Goal: Feedback & Contribution: Leave review/rating

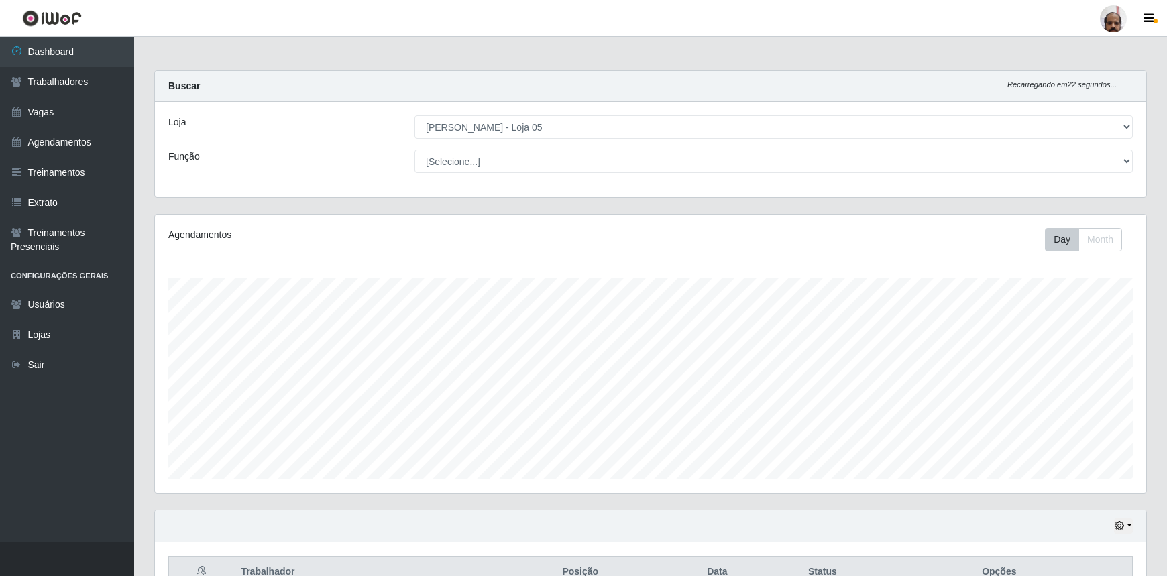
select select "252"
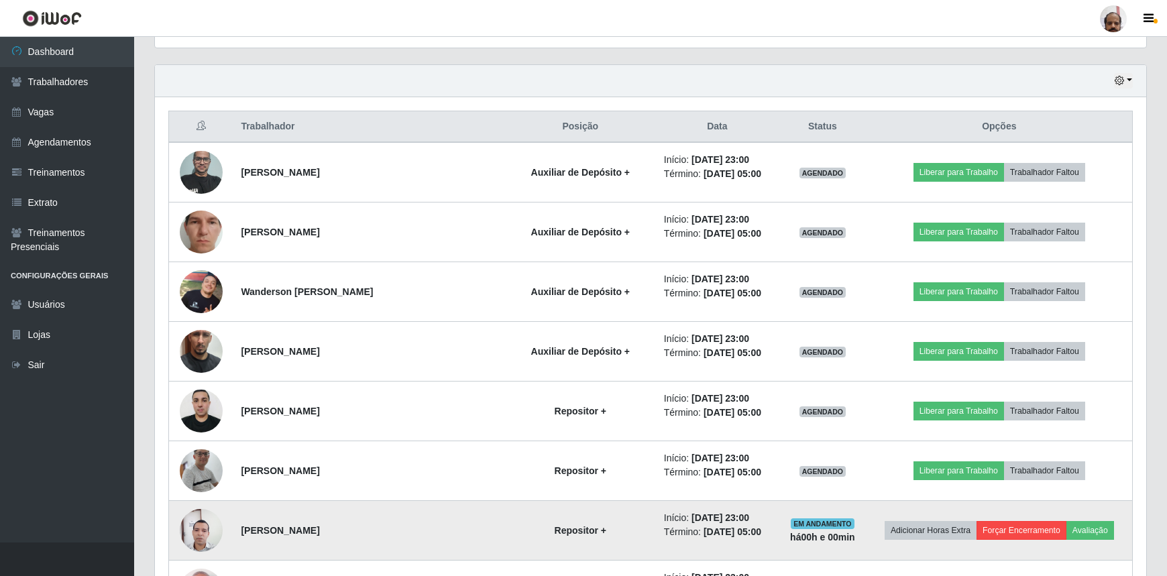
scroll to position [365, 0]
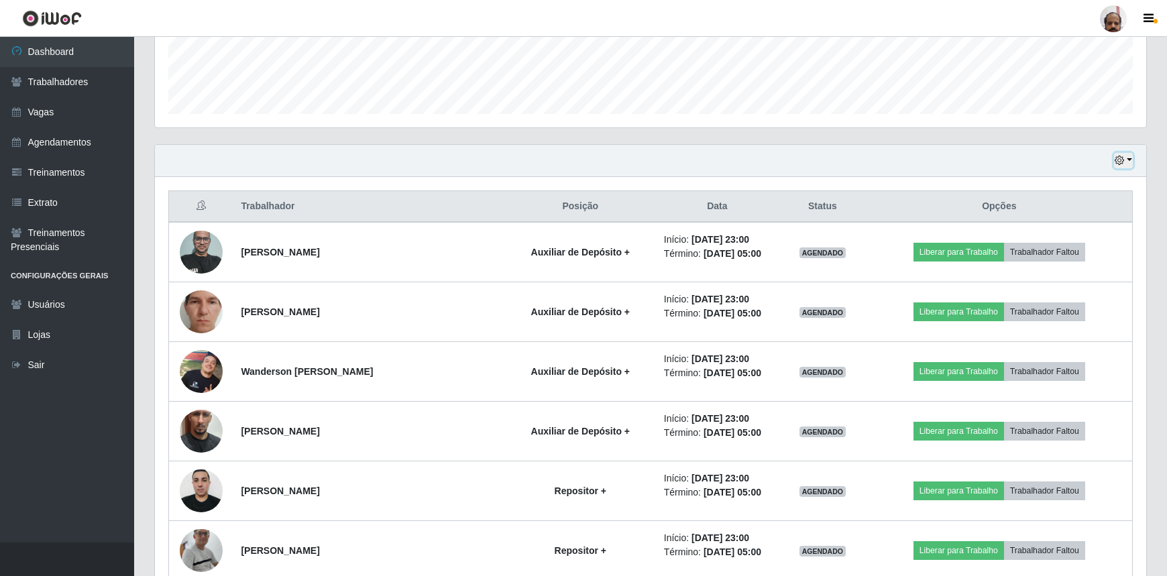
click at [1125, 162] on button "button" at bounding box center [1123, 160] width 19 height 15
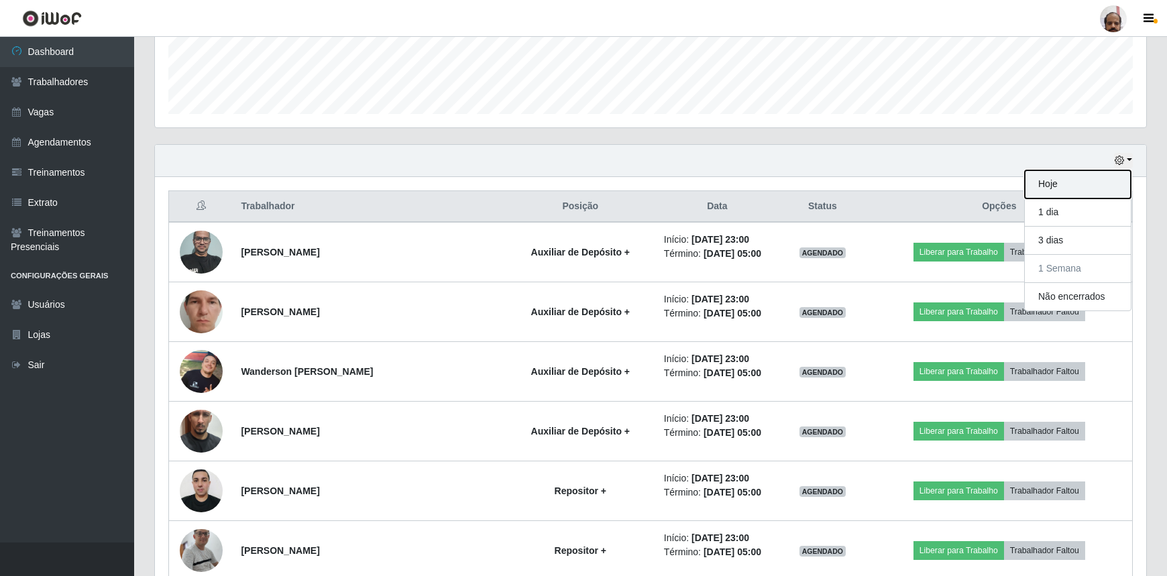
click at [1059, 181] on button "Hoje" at bounding box center [1078, 184] width 106 height 28
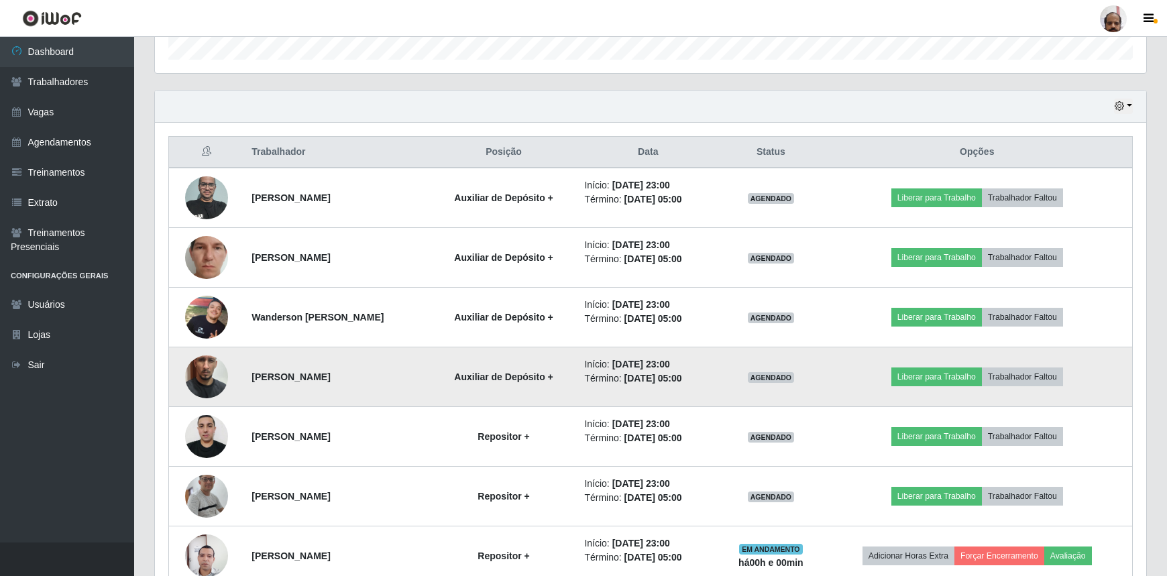
scroll to position [488, 0]
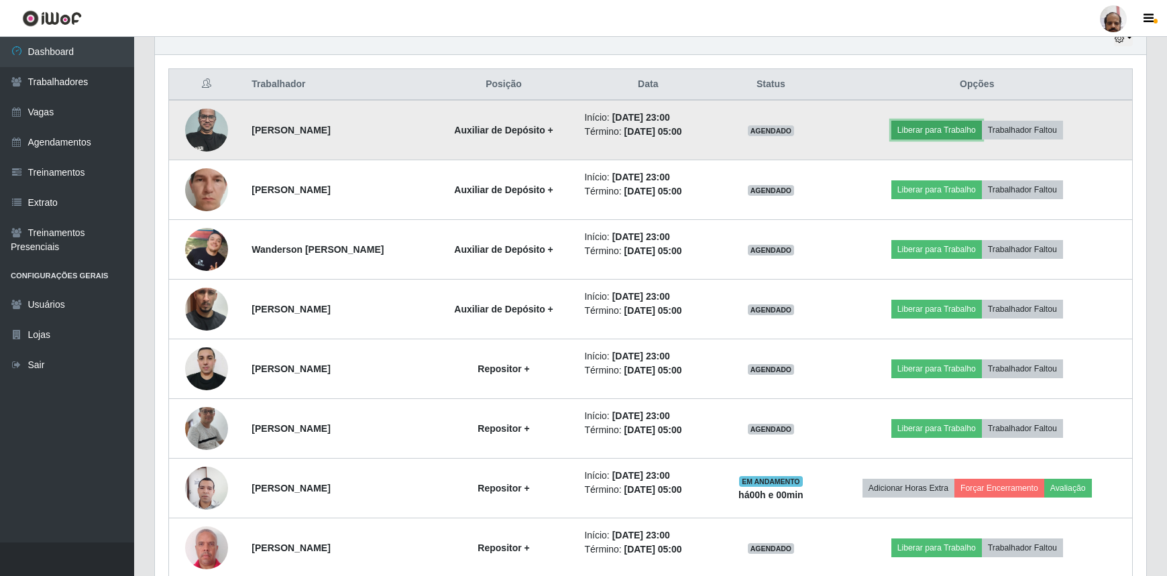
click at [963, 128] on button "Liberar para Trabalho" at bounding box center [936, 130] width 91 height 19
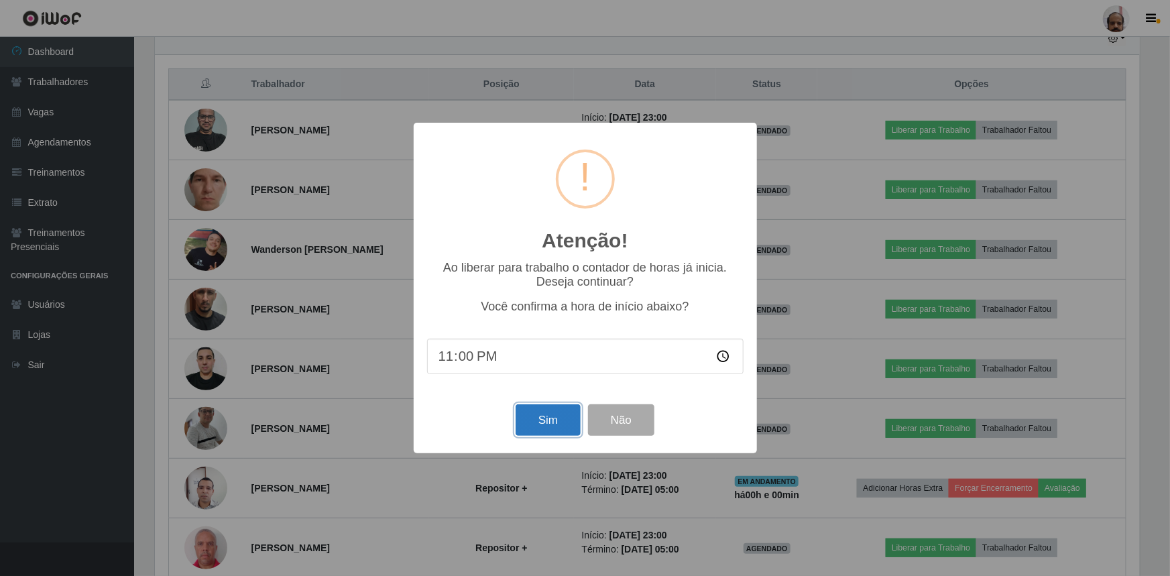
click at [528, 411] on button "Sim" at bounding box center [548, 420] width 65 height 32
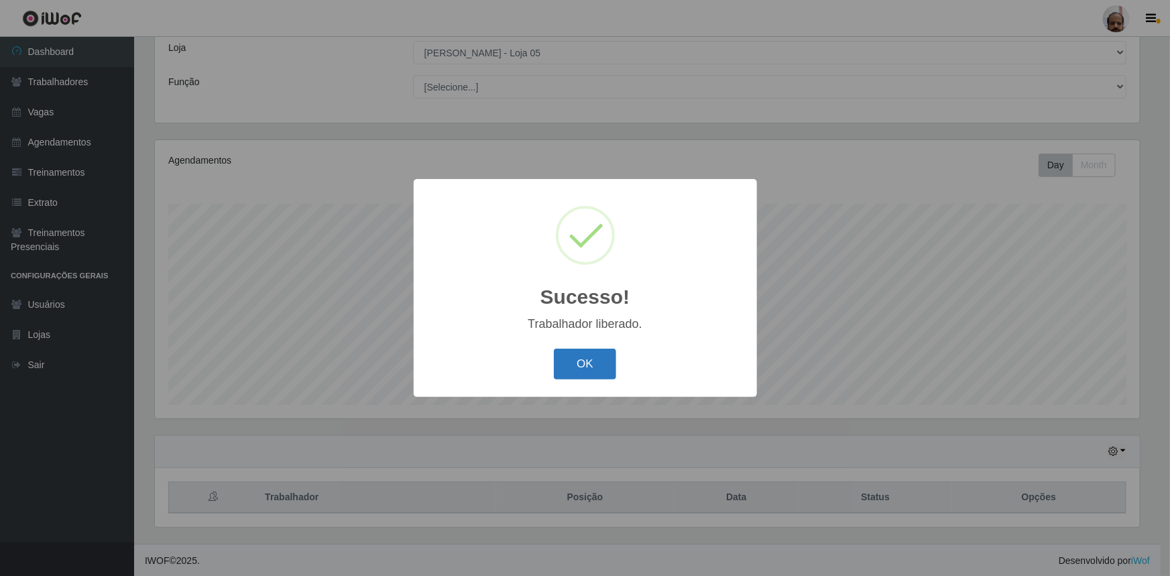
click at [599, 362] on button "OK" at bounding box center [585, 365] width 62 height 32
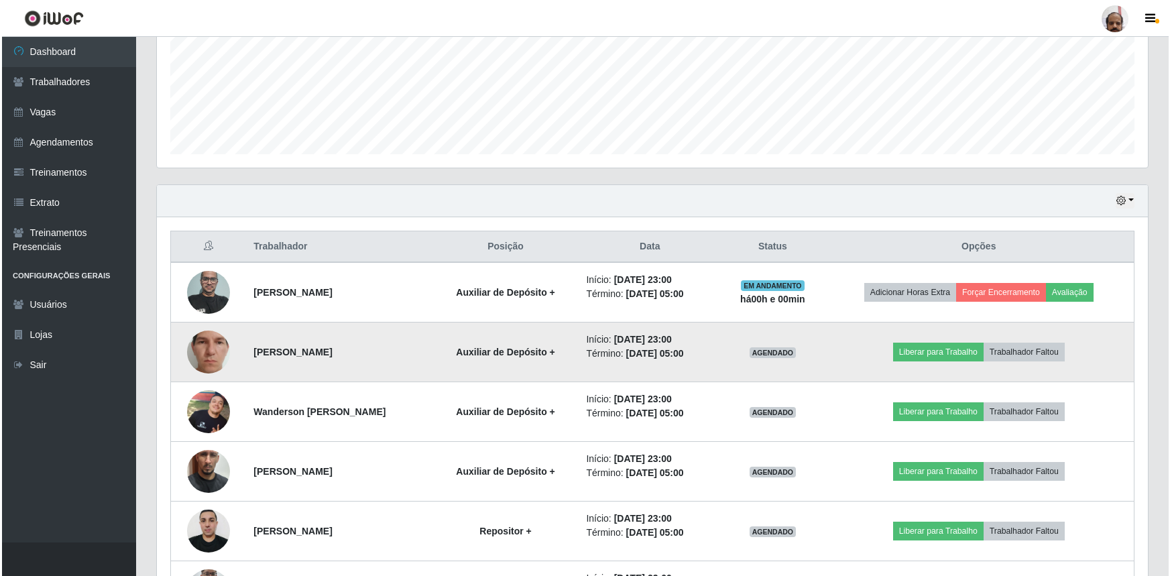
scroll to position [380, 0]
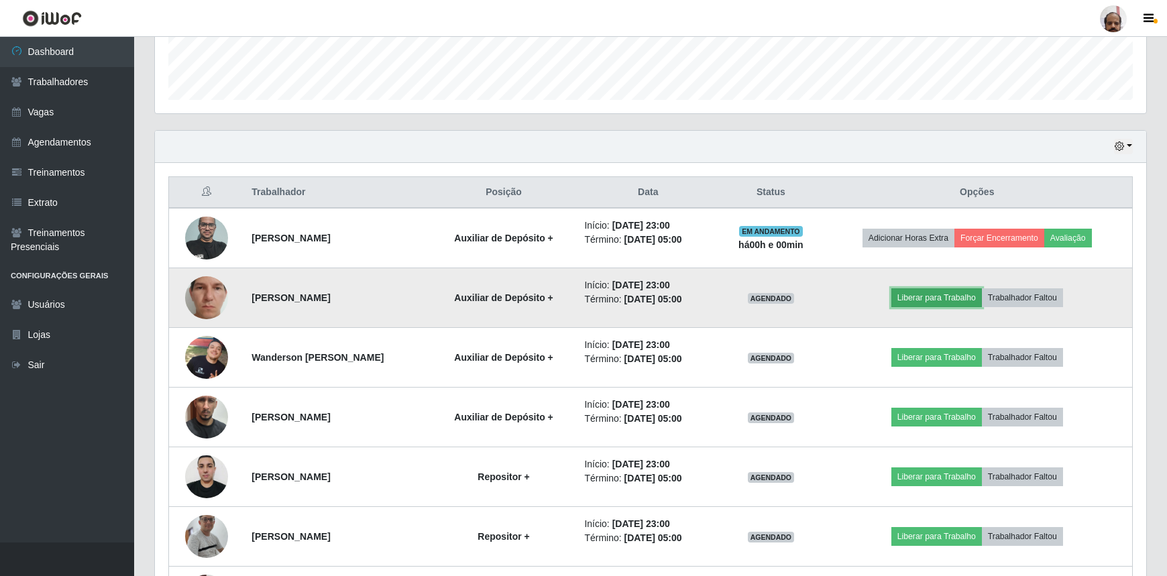
click at [939, 291] on button "Liberar para Trabalho" at bounding box center [936, 297] width 91 height 19
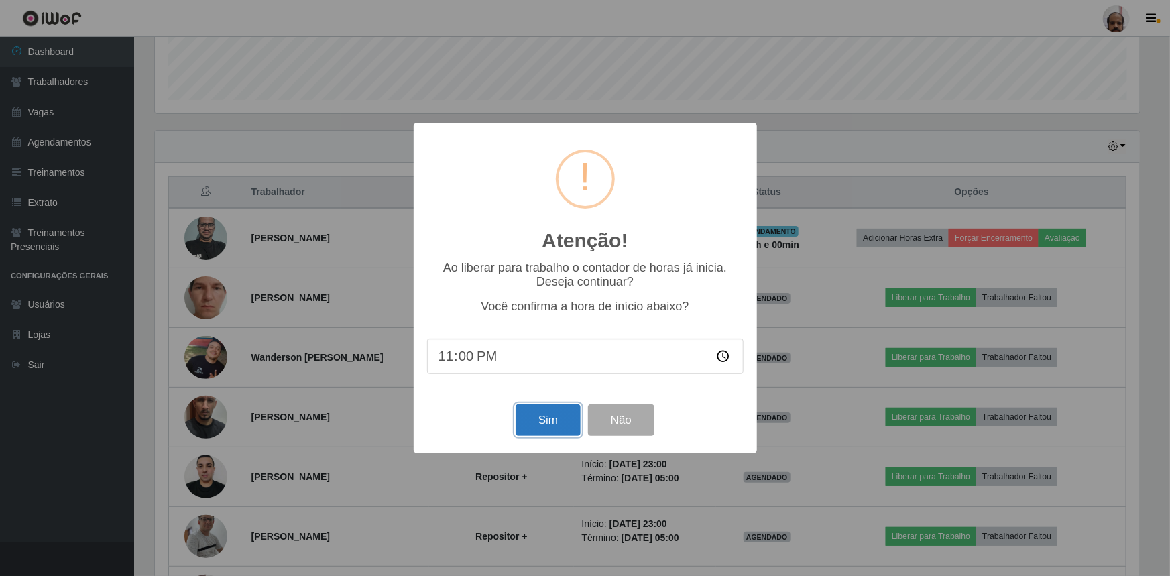
click at [543, 416] on button "Sim" at bounding box center [548, 420] width 65 height 32
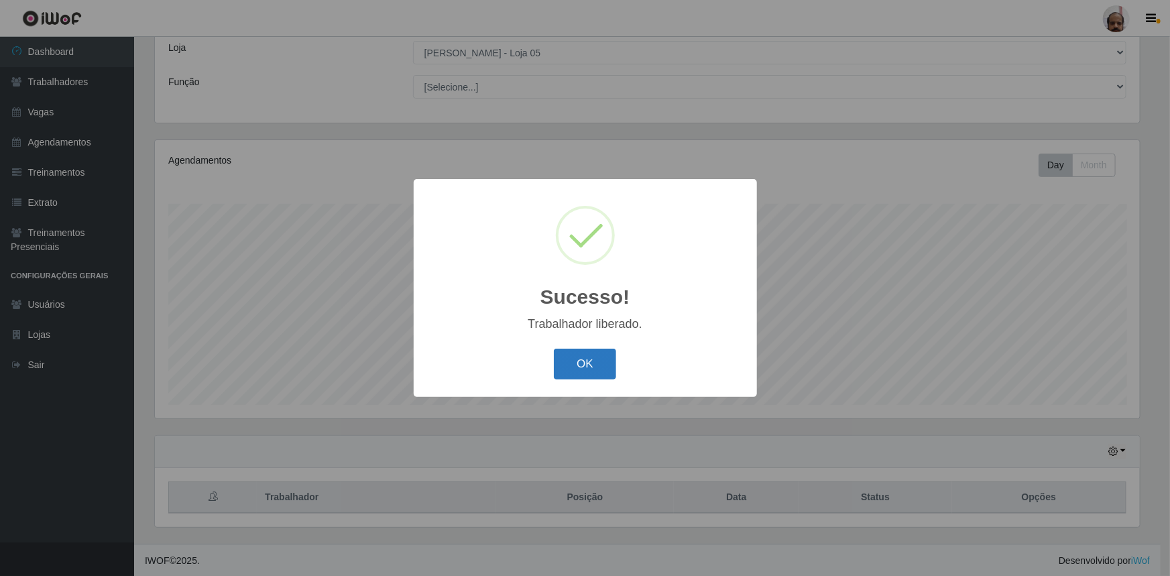
click at [599, 359] on button "OK" at bounding box center [585, 365] width 62 height 32
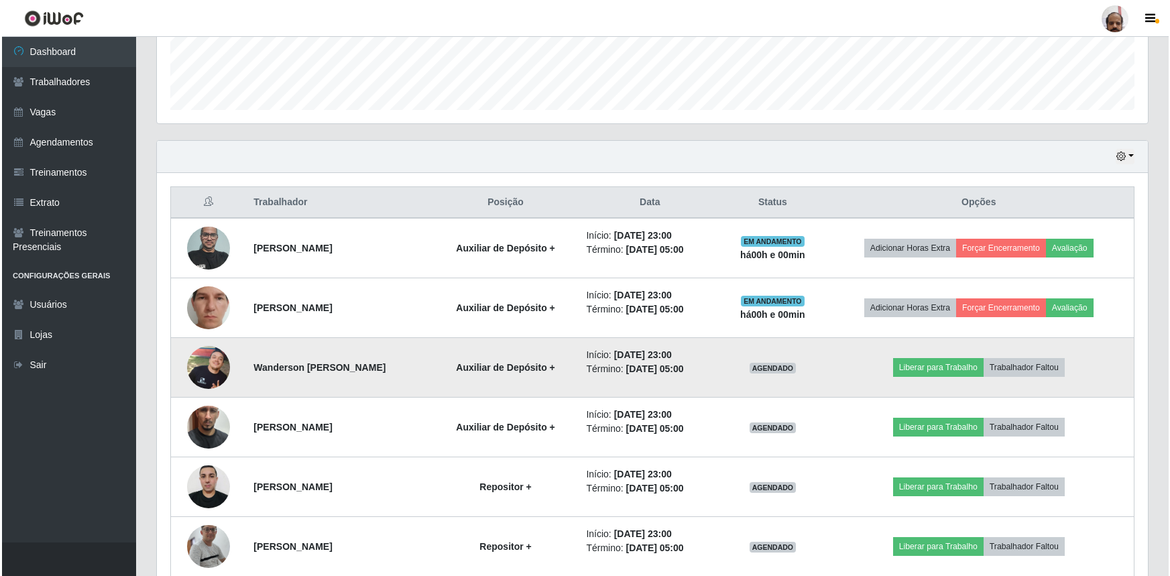
scroll to position [441, 0]
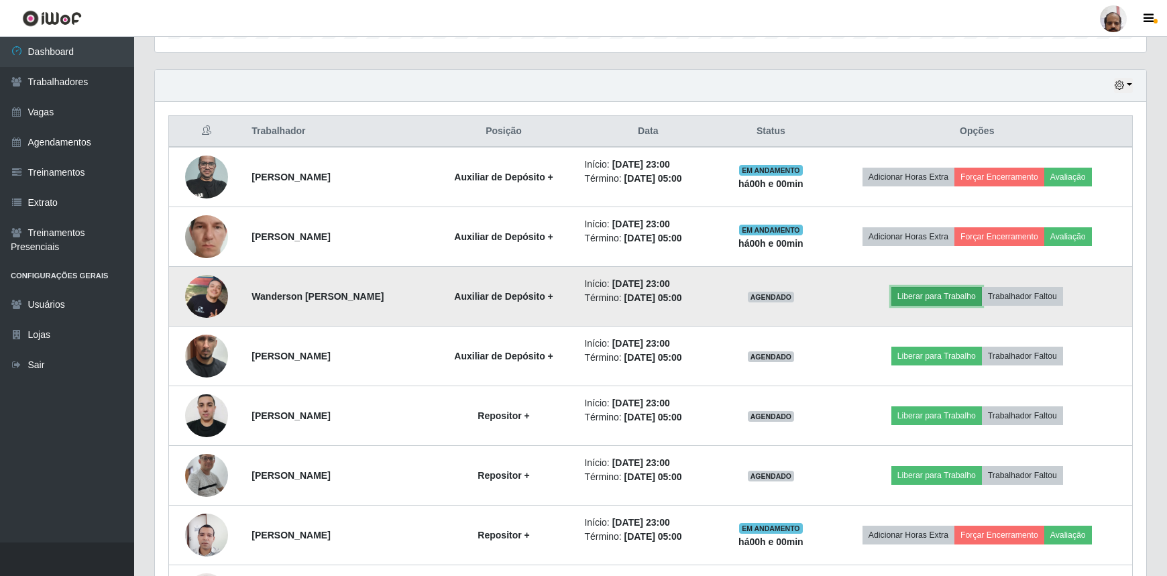
click at [941, 300] on button "Liberar para Trabalho" at bounding box center [936, 296] width 91 height 19
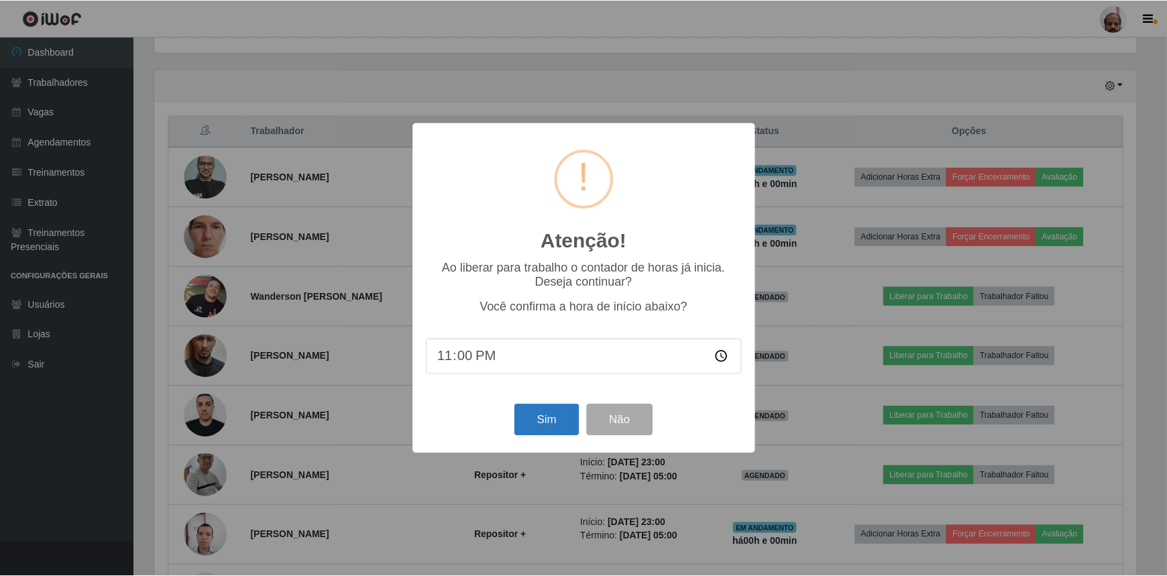
scroll to position [278, 985]
click at [534, 439] on div "Sim Não" at bounding box center [585, 420] width 317 height 38
click at [541, 425] on button "Sim" at bounding box center [548, 420] width 65 height 32
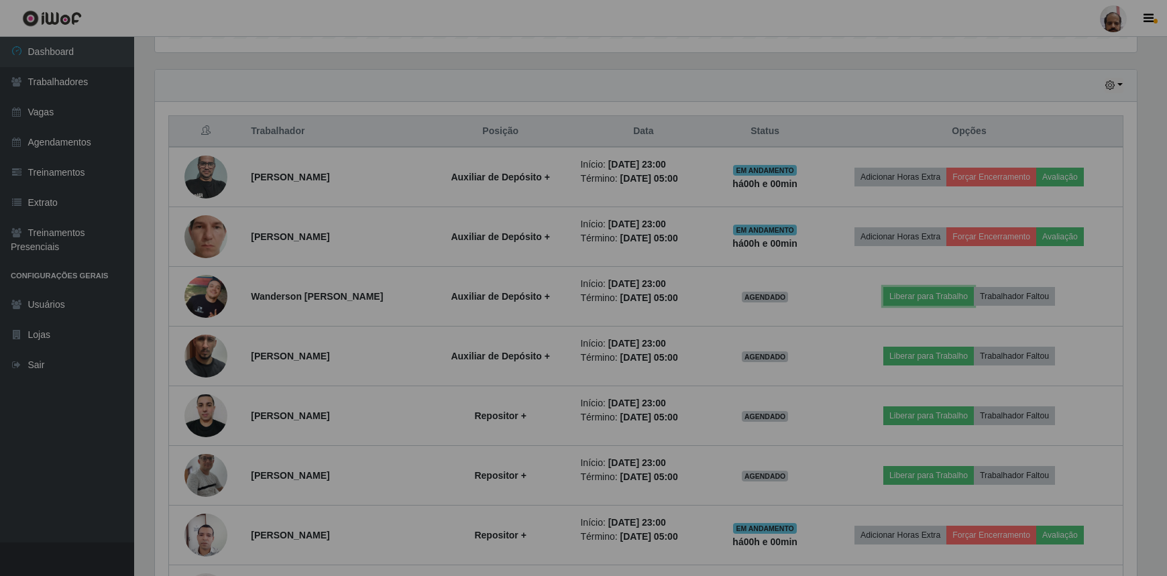
scroll to position [0, 0]
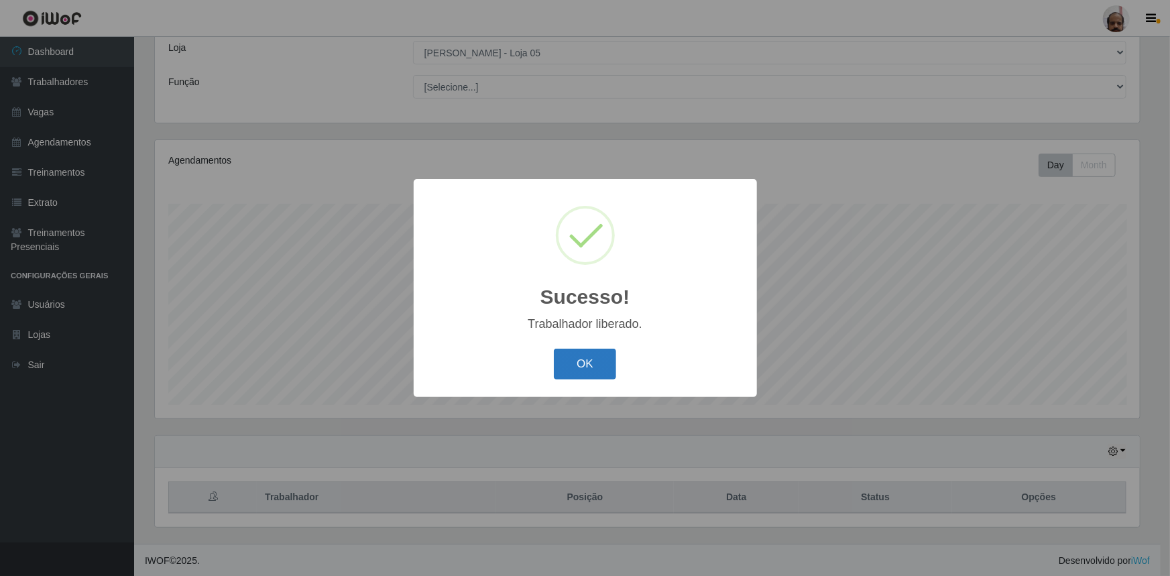
click at [564, 374] on button "OK" at bounding box center [585, 365] width 62 height 32
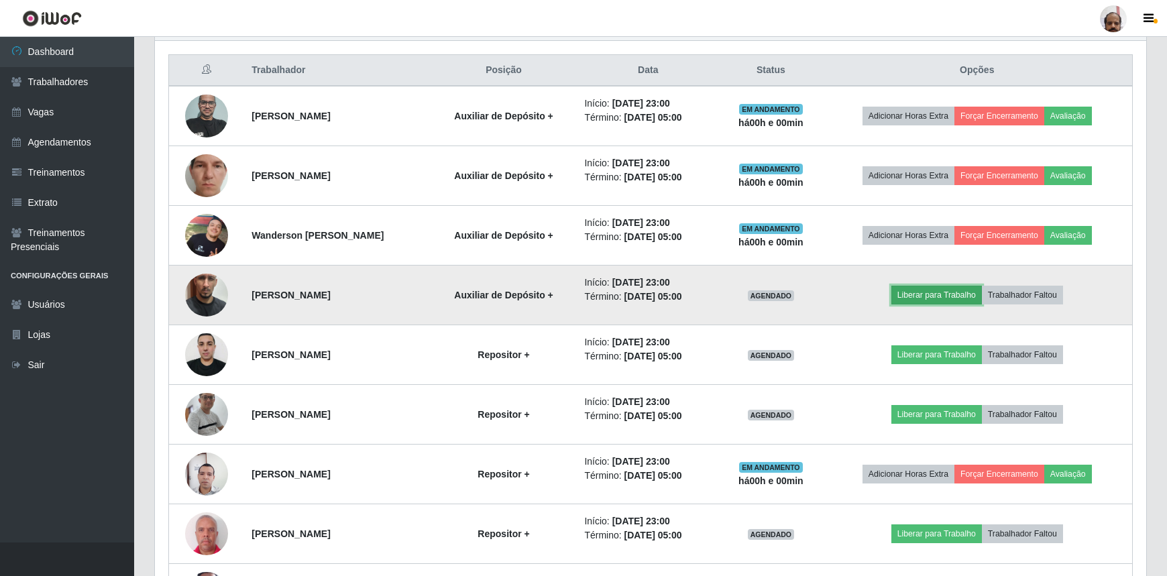
click at [939, 290] on button "Liberar para Trabalho" at bounding box center [936, 295] width 91 height 19
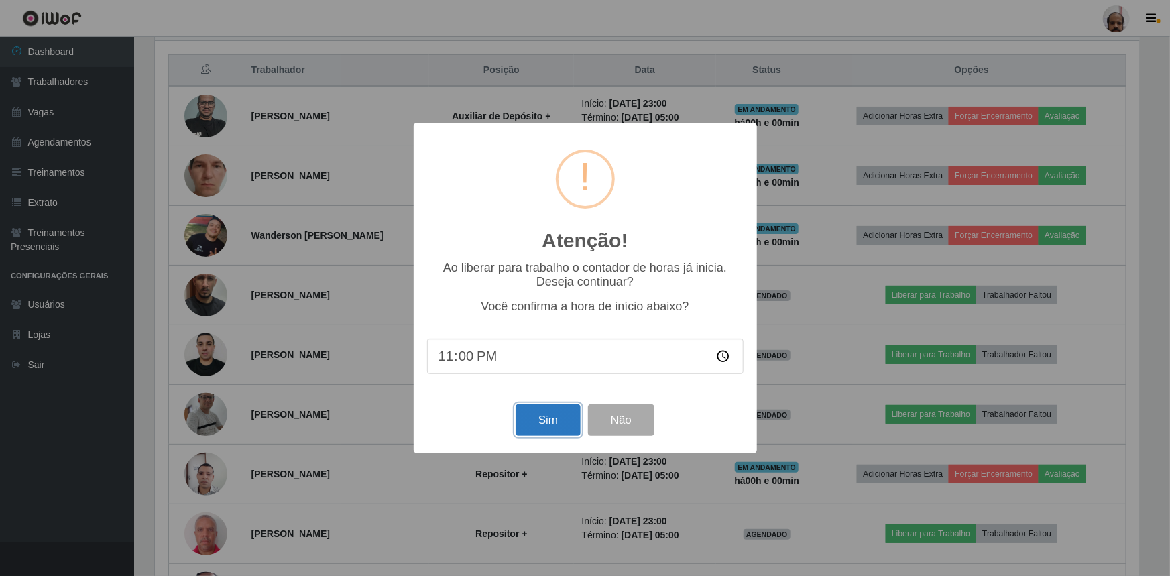
click at [532, 422] on button "Sim" at bounding box center [548, 420] width 65 height 32
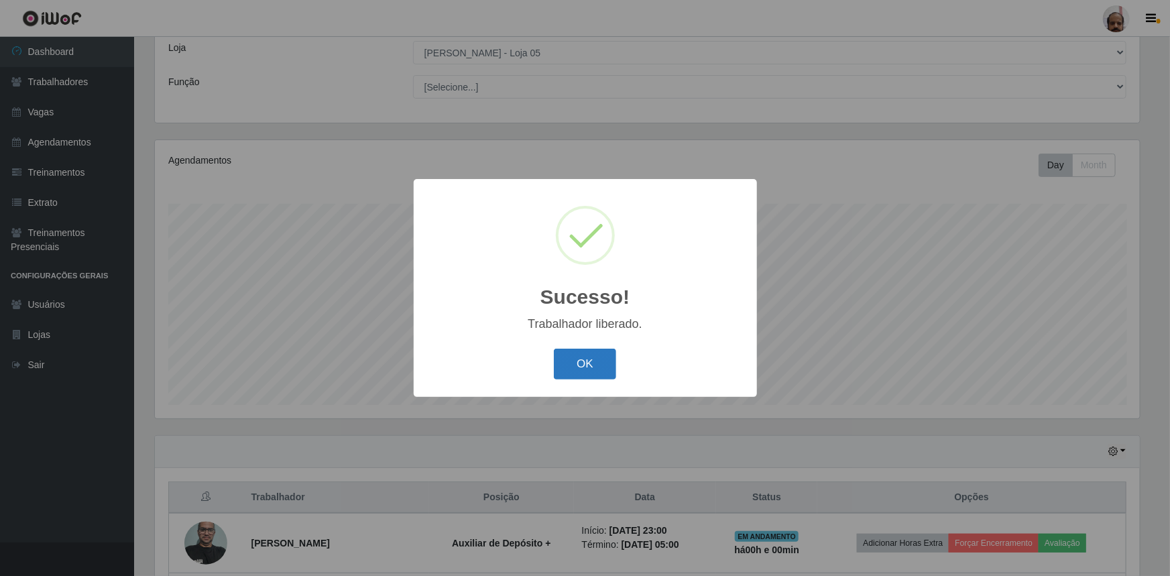
click at [580, 370] on button "OK" at bounding box center [585, 365] width 62 height 32
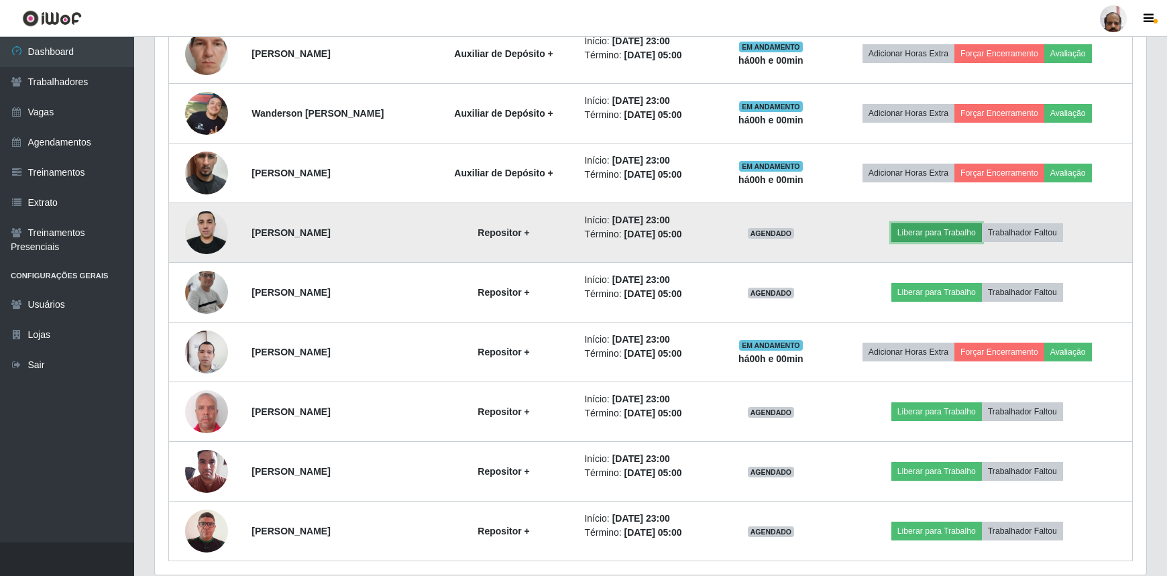
click at [926, 231] on button "Liberar para Trabalho" at bounding box center [936, 232] width 91 height 19
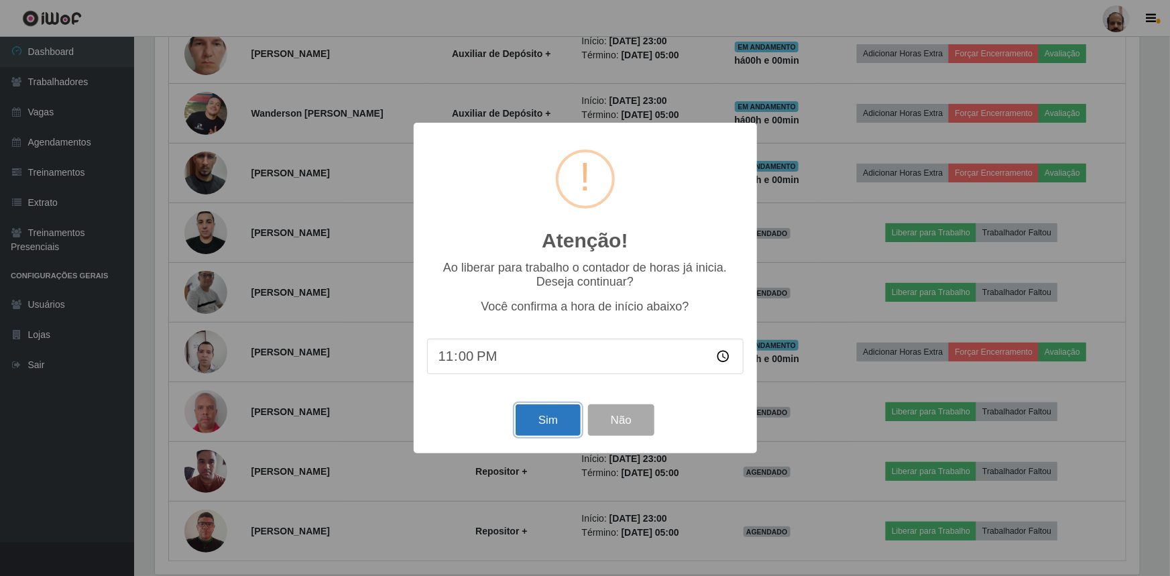
click at [551, 422] on button "Sim" at bounding box center [548, 420] width 65 height 32
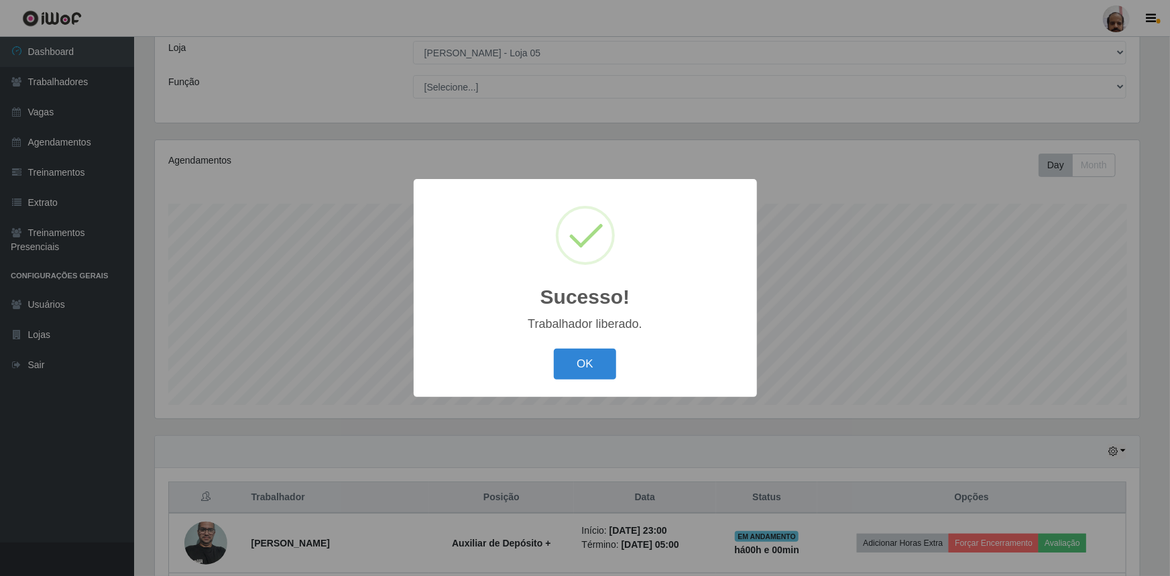
drag, startPoint x: 591, startPoint y: 372, endPoint x: 734, endPoint y: 370, distance: 142.9
click at [591, 371] on button "OK" at bounding box center [585, 365] width 62 height 32
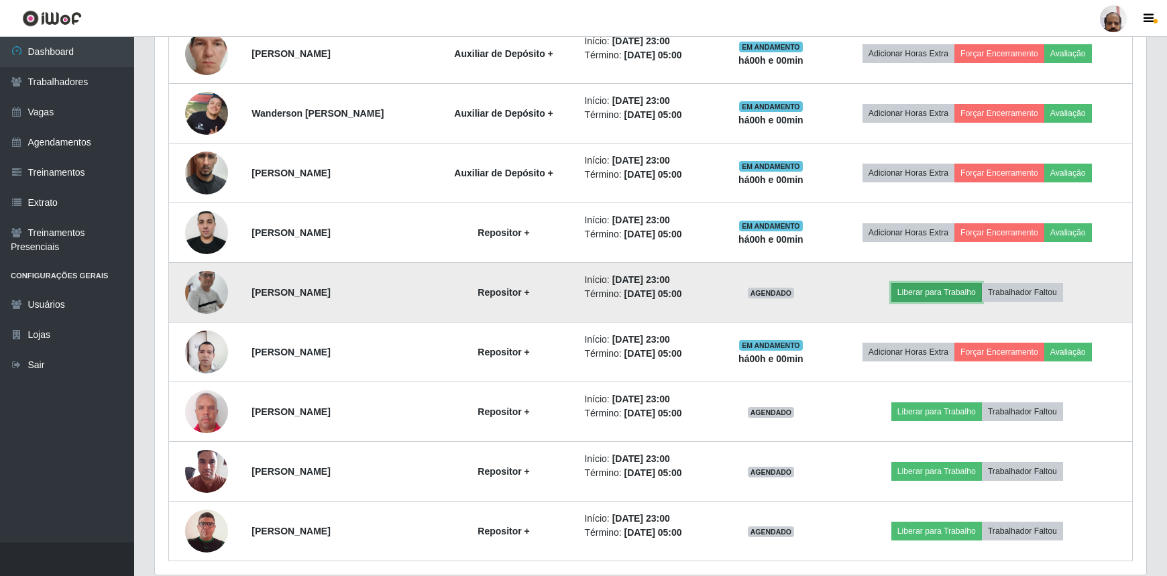
click at [936, 296] on button "Liberar para Trabalho" at bounding box center [936, 292] width 91 height 19
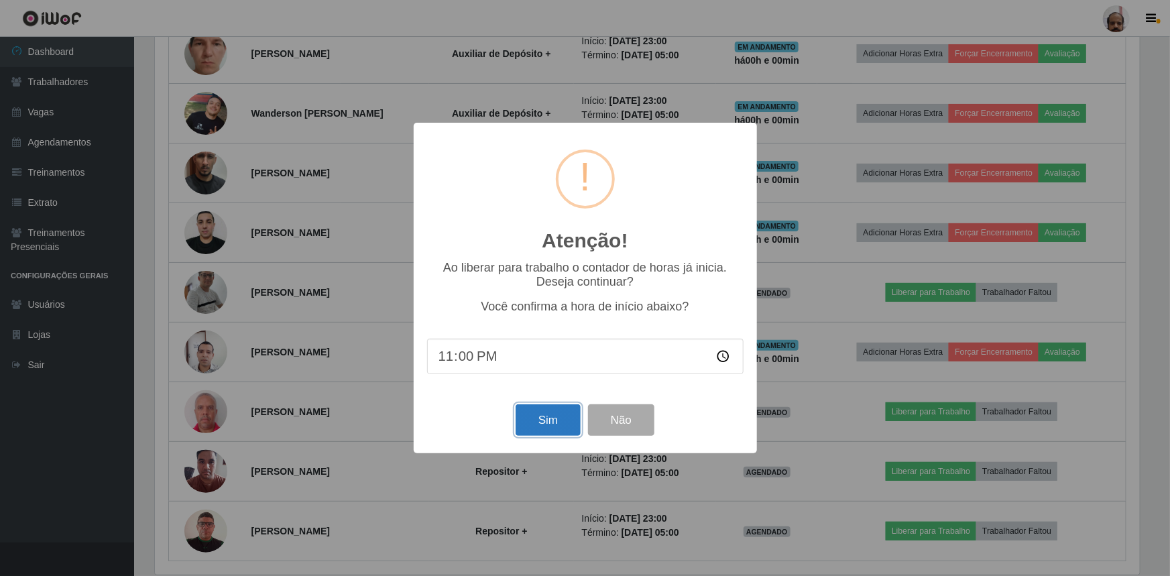
click at [543, 415] on button "Sim" at bounding box center [548, 420] width 65 height 32
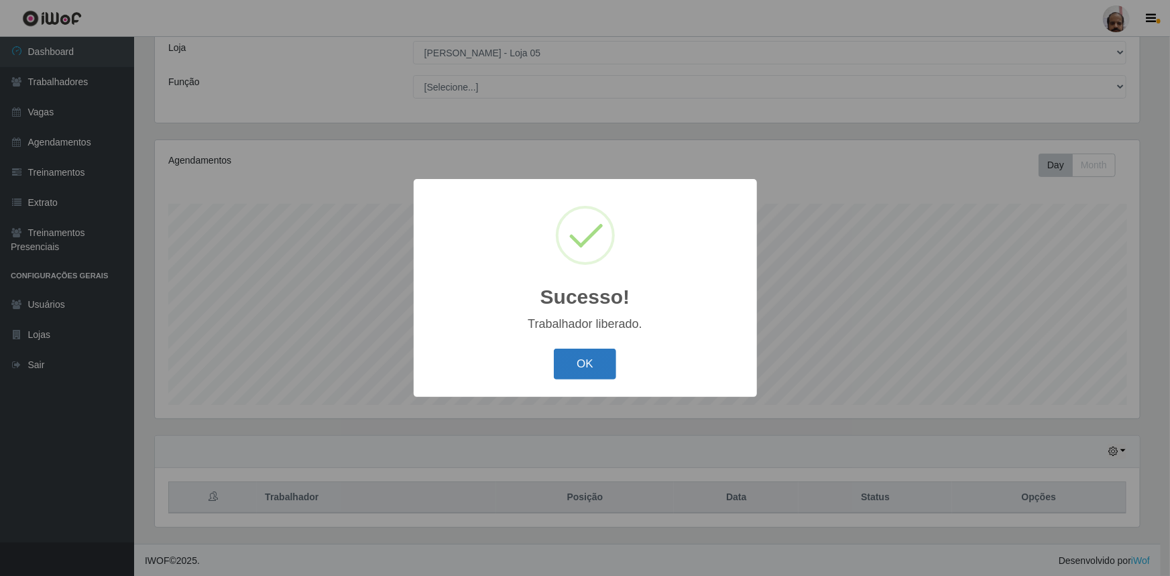
click at [598, 353] on button "OK" at bounding box center [585, 365] width 62 height 32
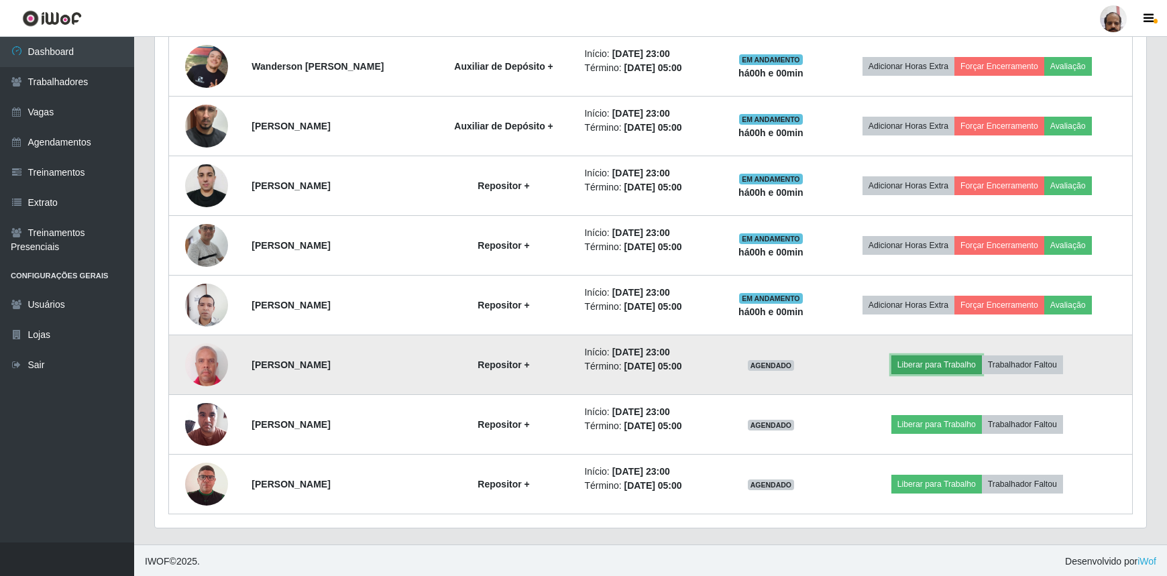
click at [925, 362] on button "Liberar para Trabalho" at bounding box center [936, 364] width 91 height 19
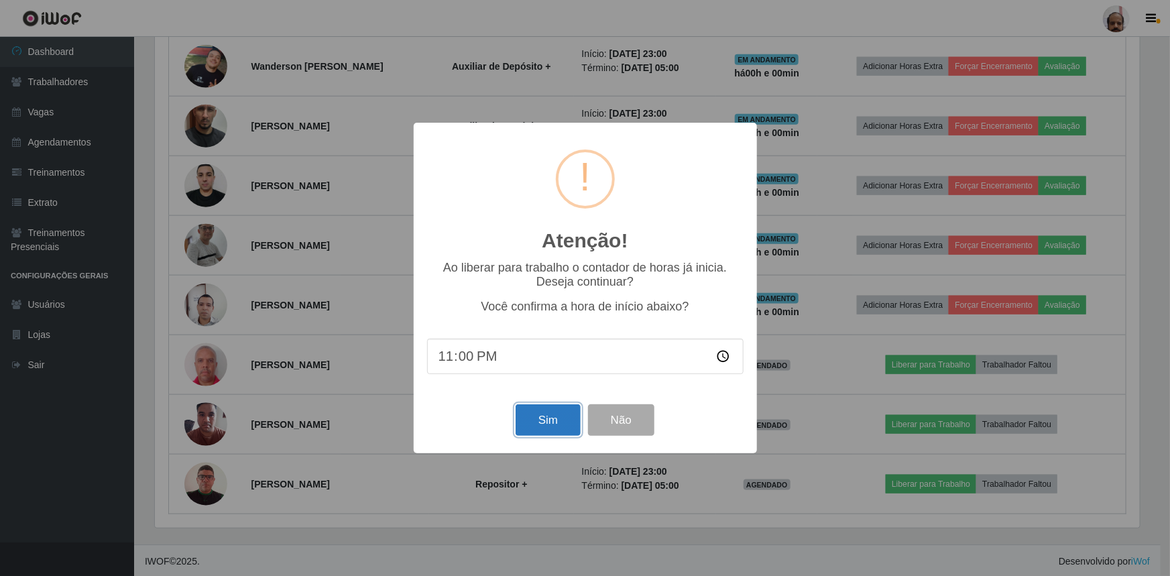
click at [539, 422] on button "Sim" at bounding box center [548, 420] width 65 height 32
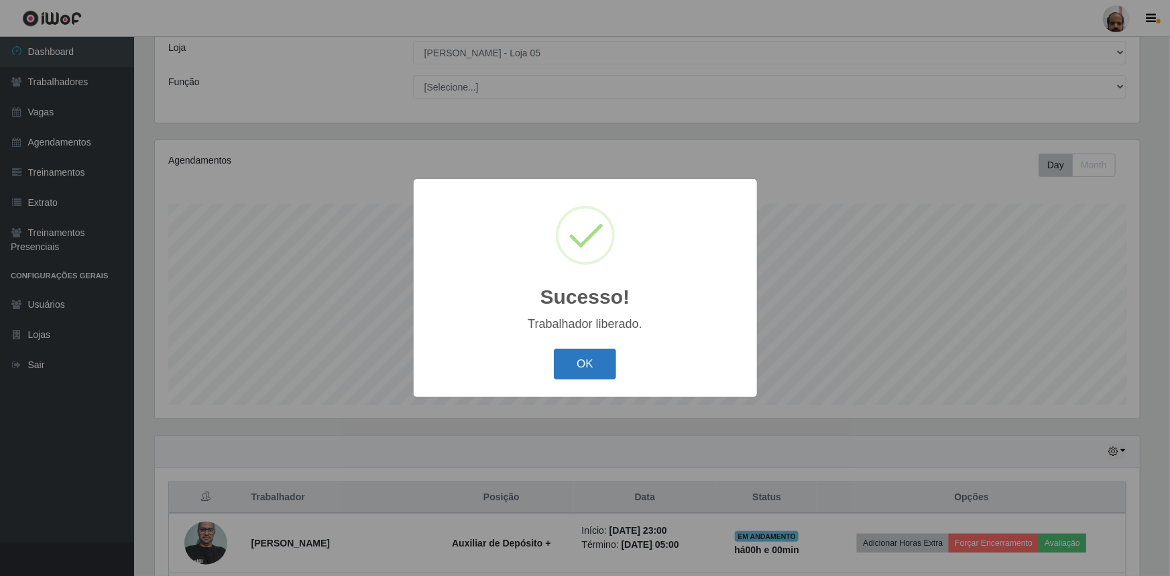
click at [592, 370] on button "OK" at bounding box center [585, 365] width 62 height 32
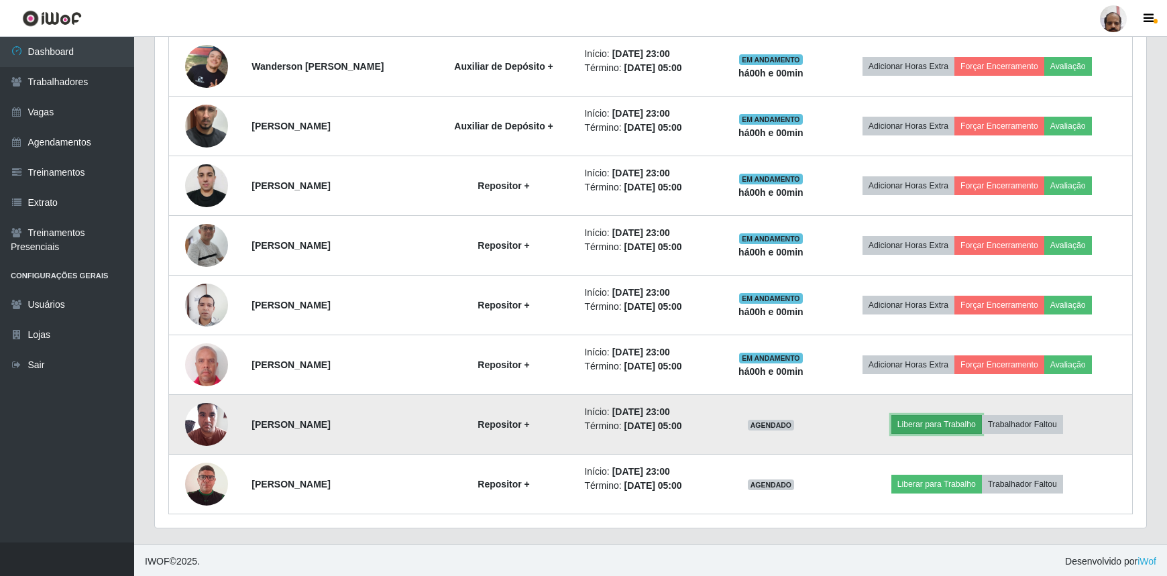
click at [950, 420] on button "Liberar para Trabalho" at bounding box center [936, 424] width 91 height 19
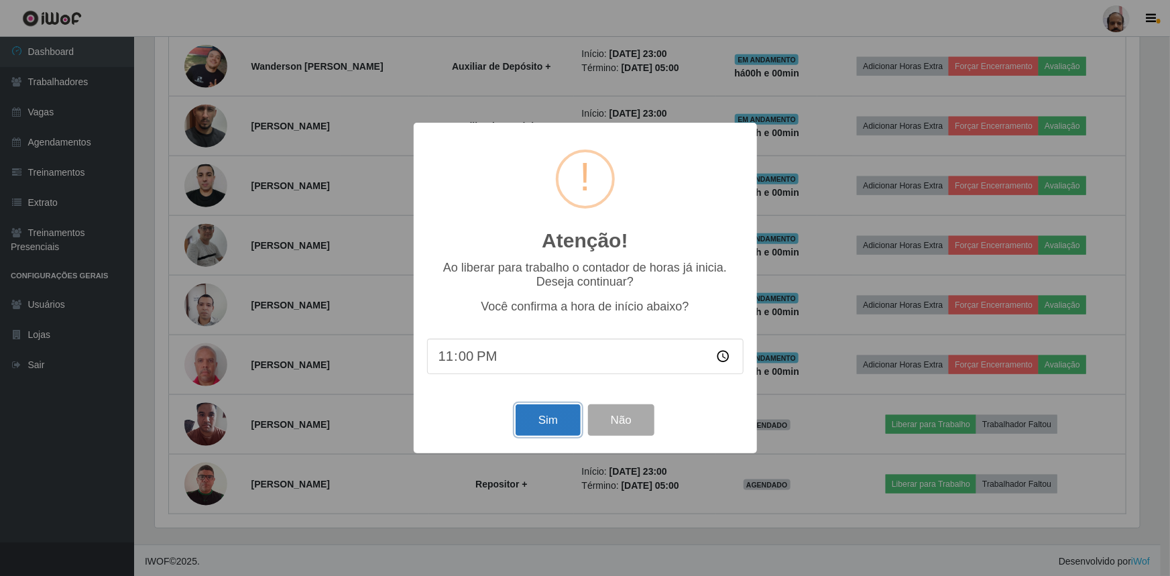
click at [553, 412] on button "Sim" at bounding box center [548, 420] width 65 height 32
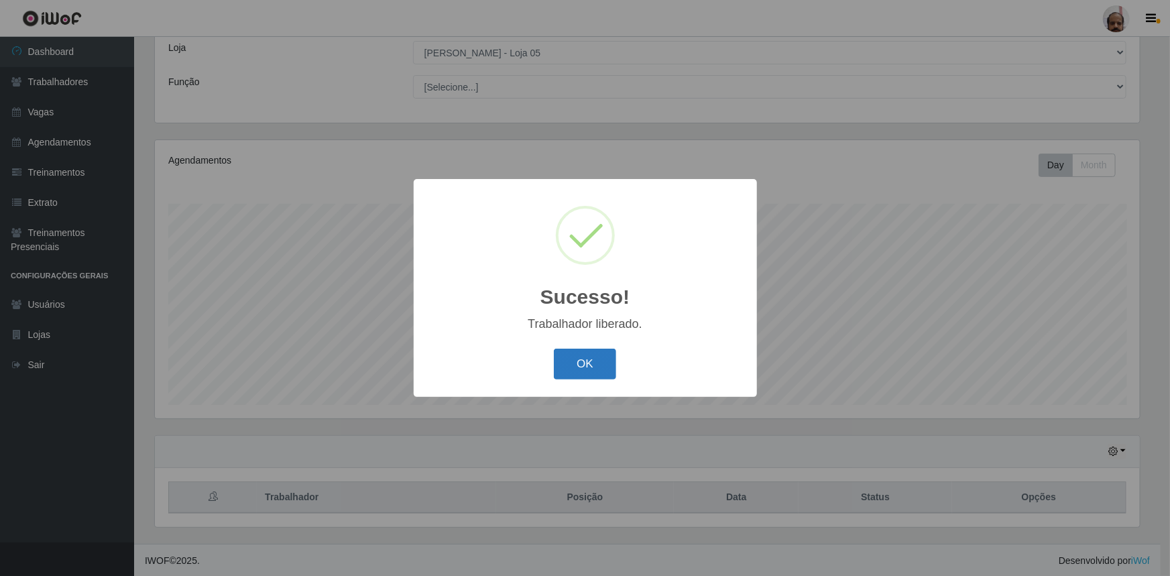
click at [589, 366] on button "OK" at bounding box center [585, 365] width 62 height 32
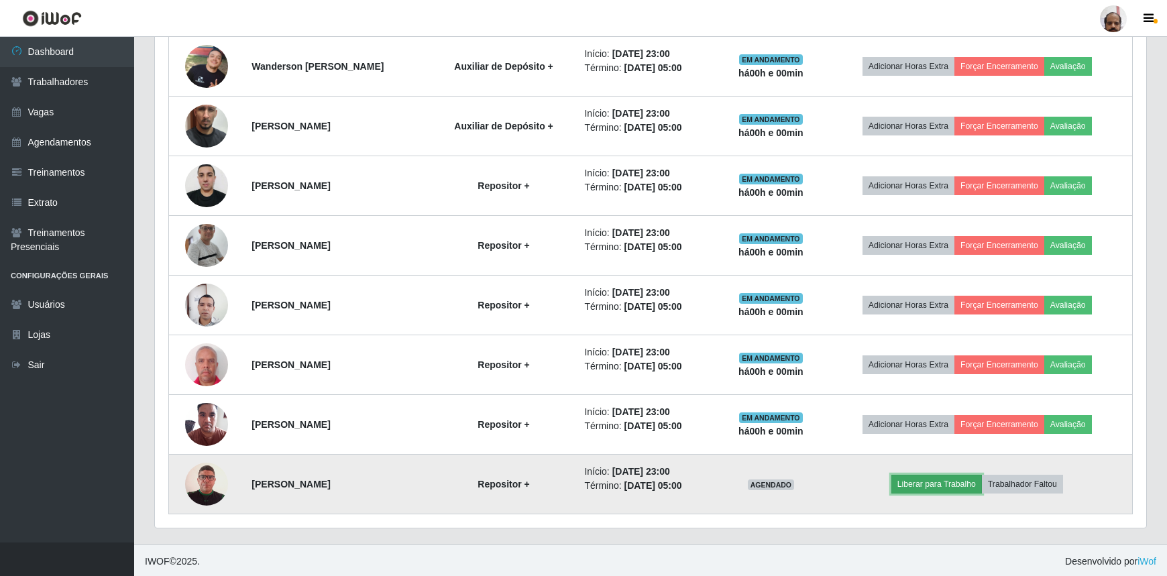
click at [939, 488] on button "Liberar para Trabalho" at bounding box center [936, 484] width 91 height 19
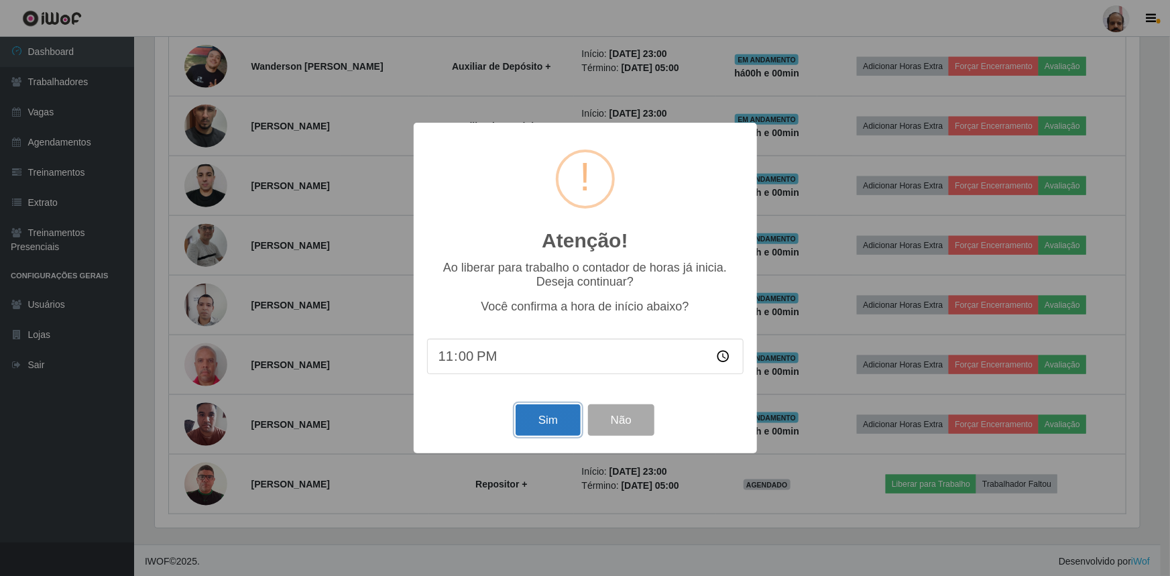
click at [557, 426] on button "Sim" at bounding box center [548, 420] width 65 height 32
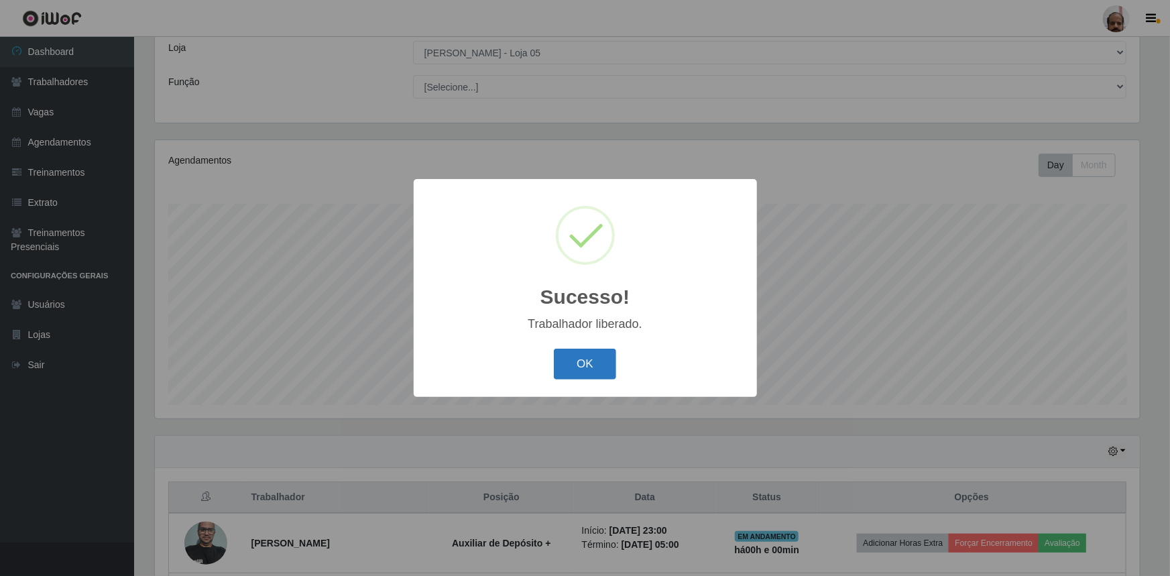
click at [582, 362] on button "OK" at bounding box center [585, 365] width 62 height 32
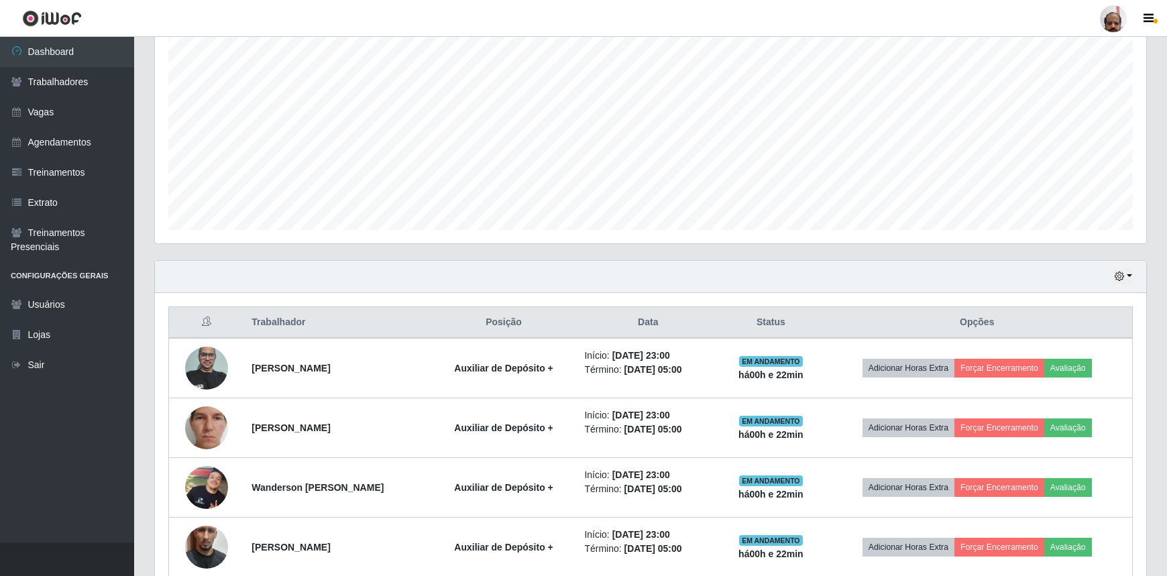
scroll to position [243, 0]
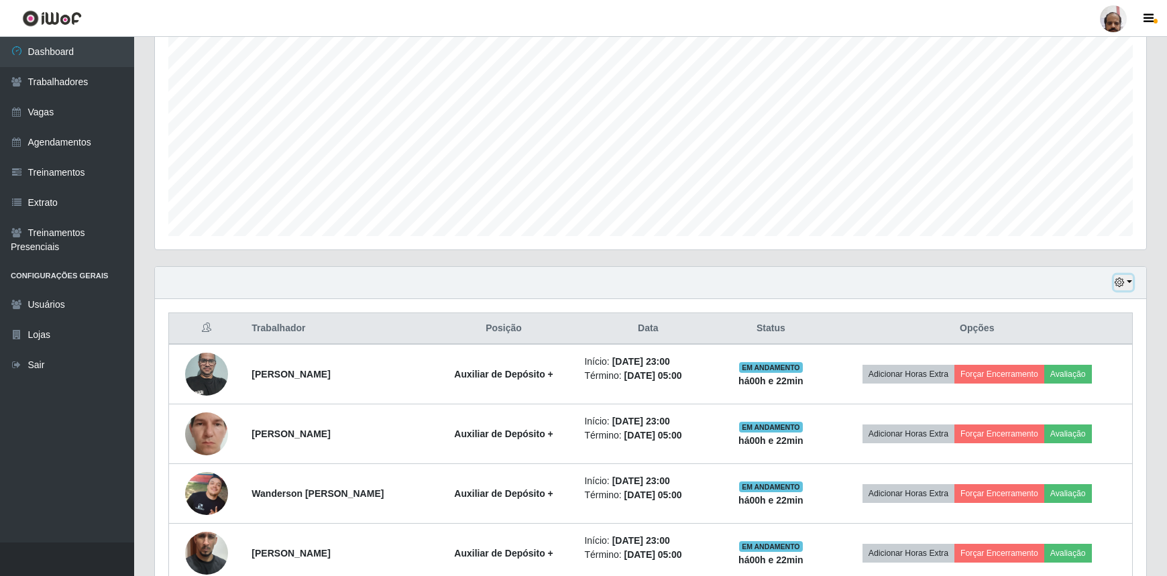
click at [1123, 280] on icon "button" at bounding box center [1119, 282] width 9 height 9
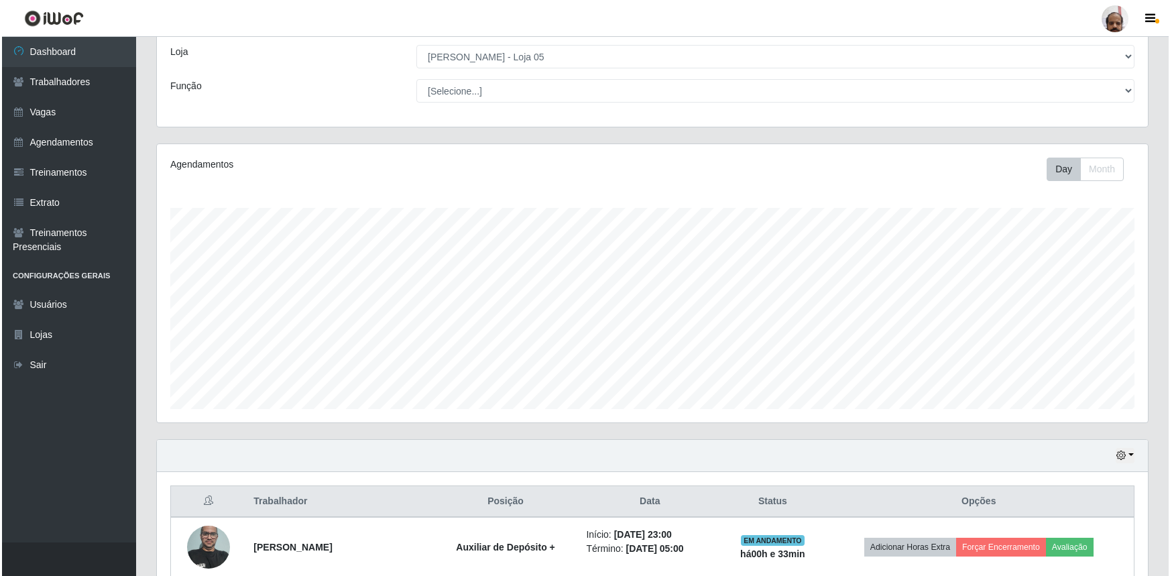
scroll to position [0, 0]
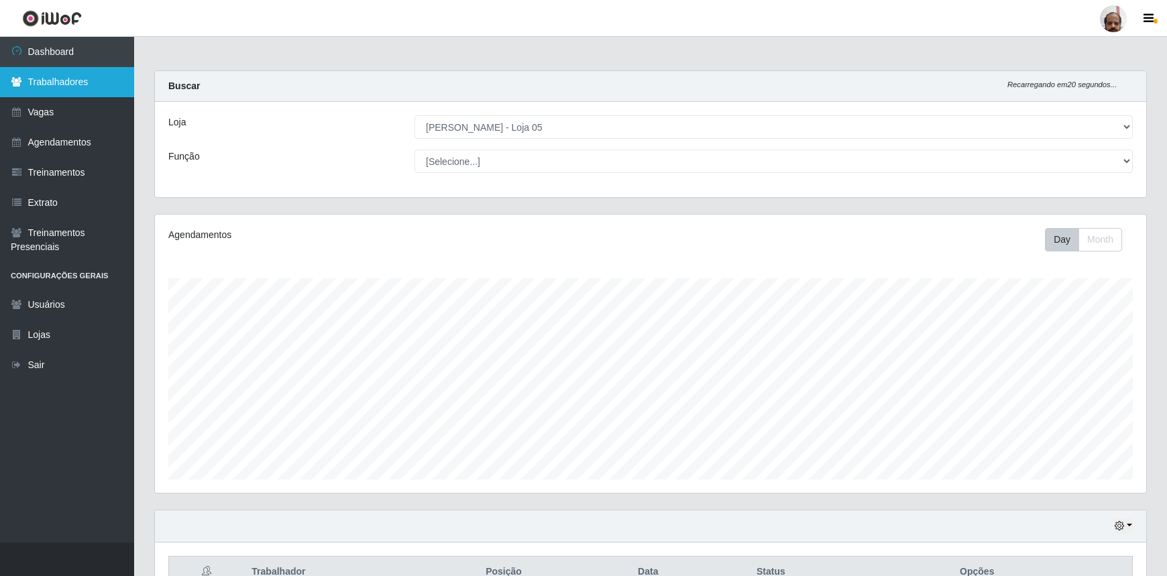
click at [57, 85] on link "Trabalhadores" at bounding box center [67, 82] width 134 height 30
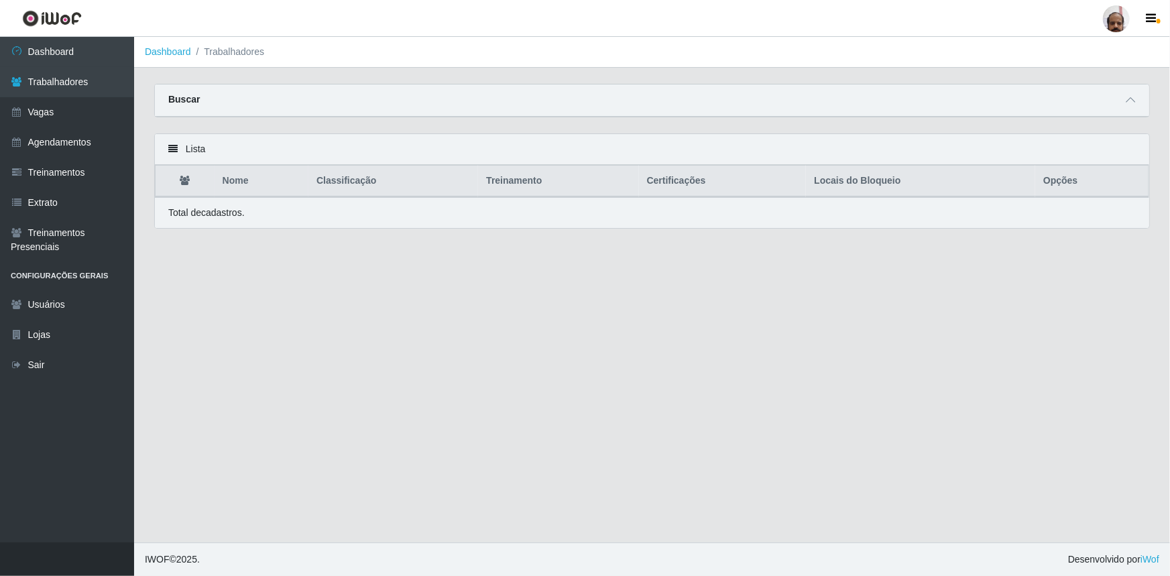
click at [1023, 107] on div "Buscar" at bounding box center [652, 100] width 995 height 32
click at [1128, 101] on icon at bounding box center [1130, 99] width 9 height 9
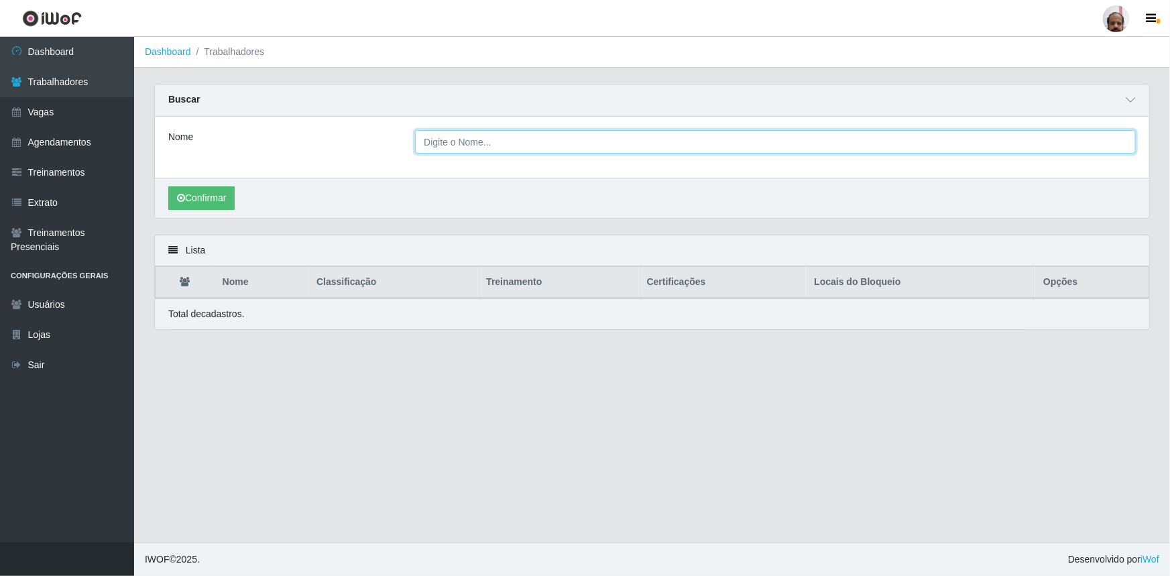
click at [469, 142] on input "Nome" at bounding box center [775, 141] width 721 height 23
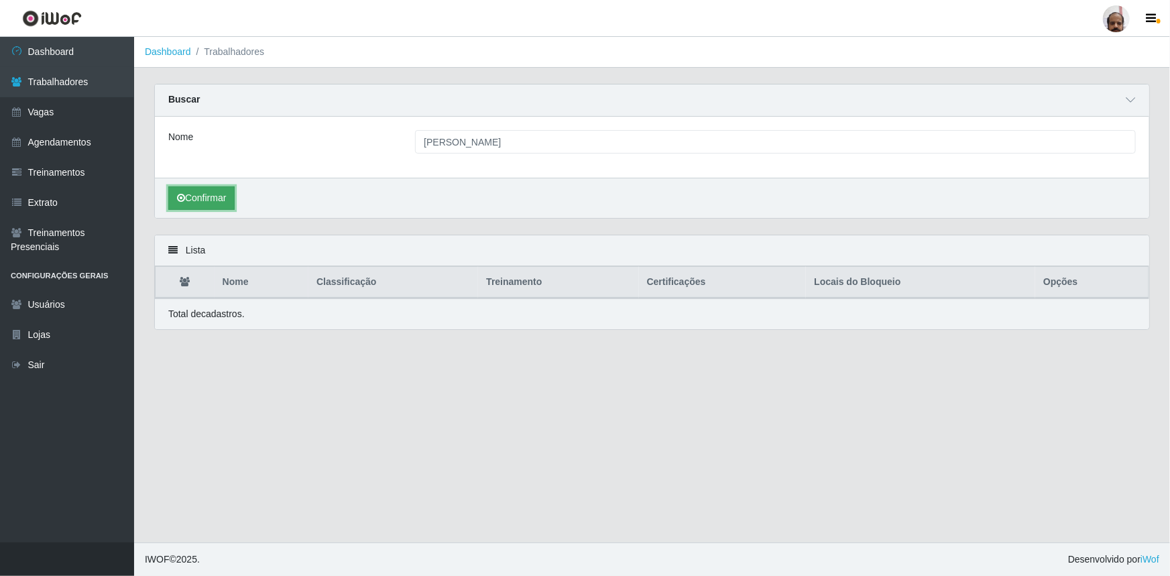
click at [182, 196] on icon "submit" at bounding box center [181, 197] width 8 height 9
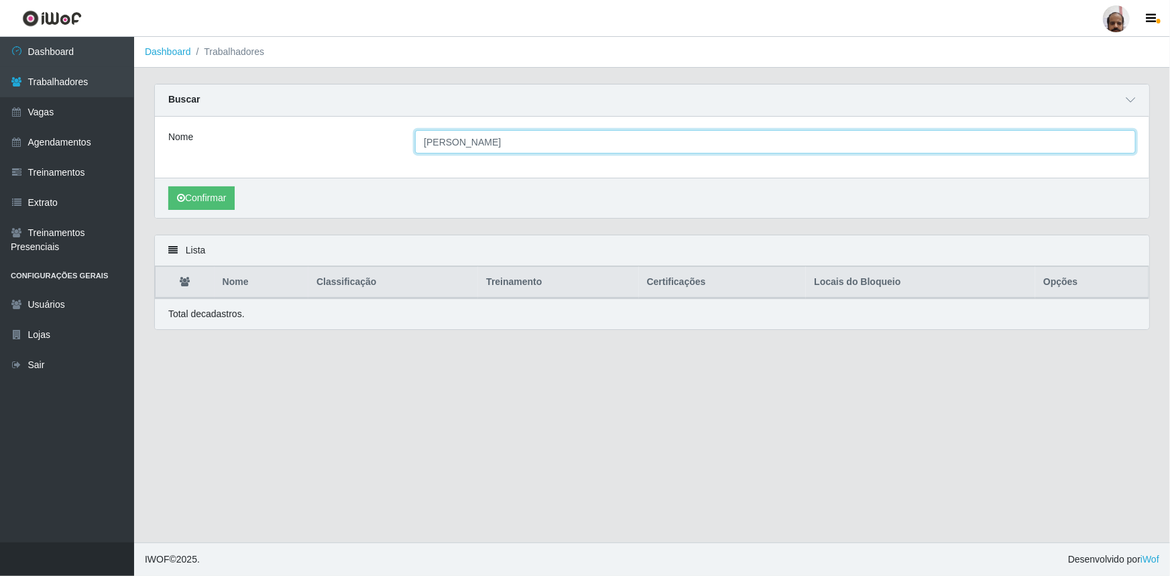
click at [443, 146] on input "[PERSON_NAME]" at bounding box center [775, 141] width 721 height 23
type input "[PERSON_NAME]"
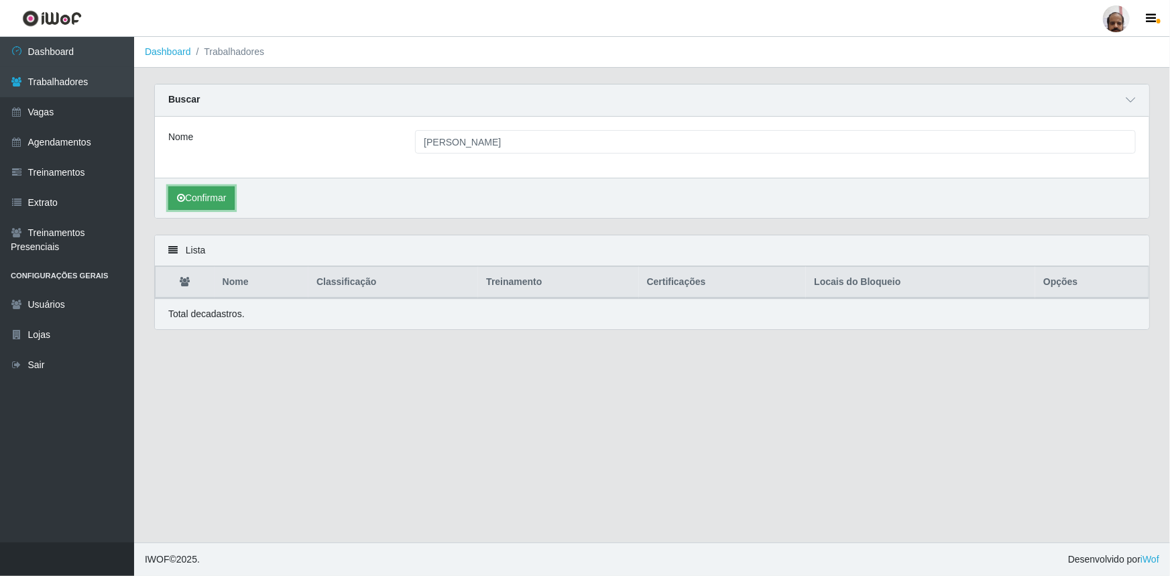
click at [201, 203] on button "Confirmar" at bounding box center [201, 197] width 66 height 23
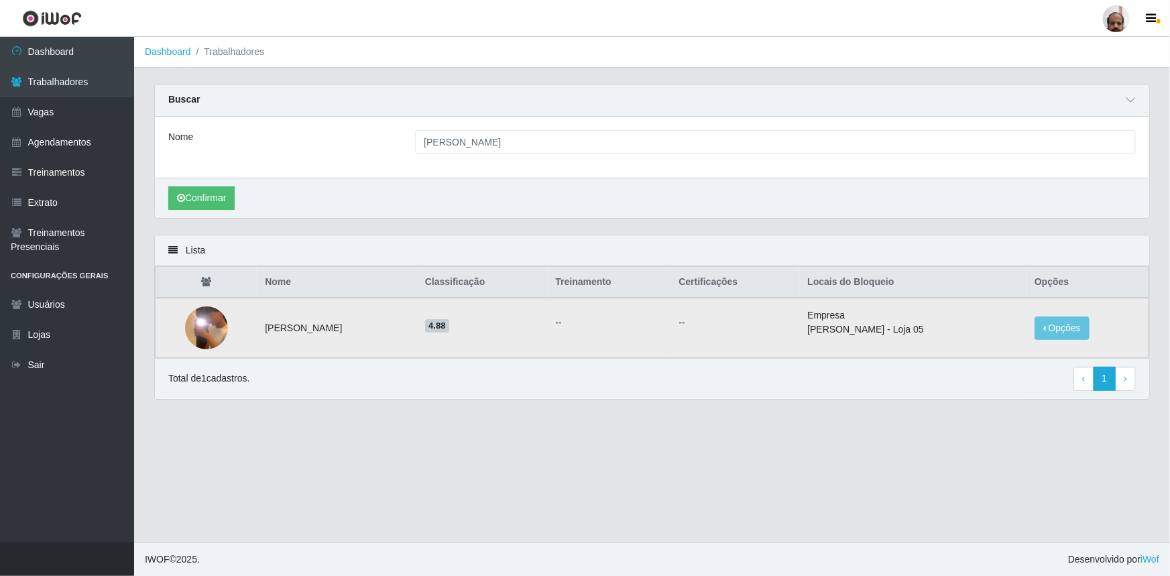
click at [205, 331] on img at bounding box center [206, 327] width 43 height 95
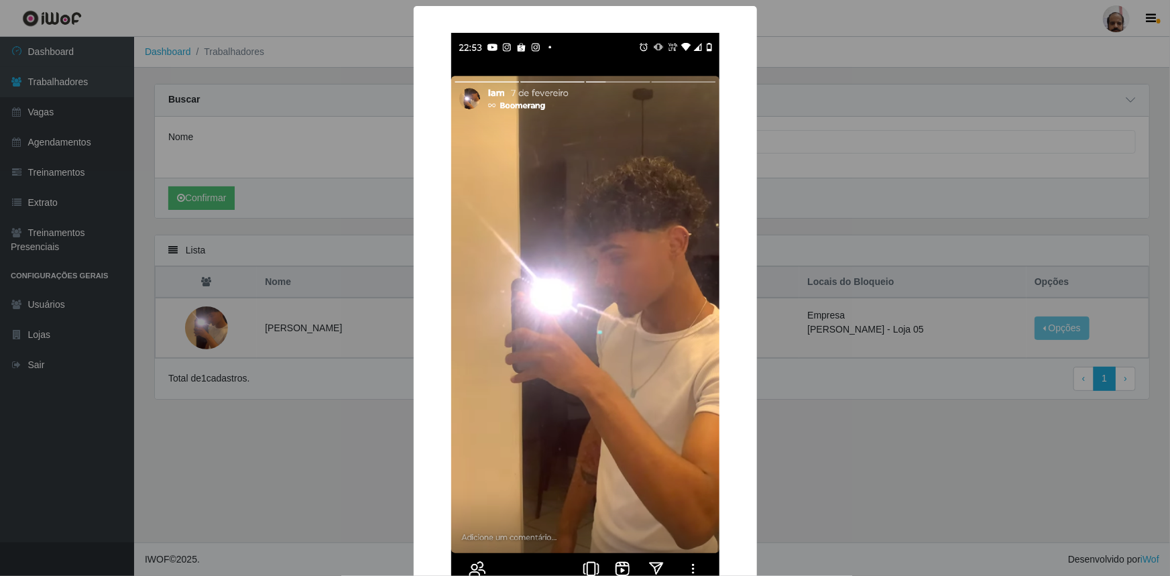
click at [898, 445] on div "× OK Cancel" at bounding box center [585, 288] width 1170 height 576
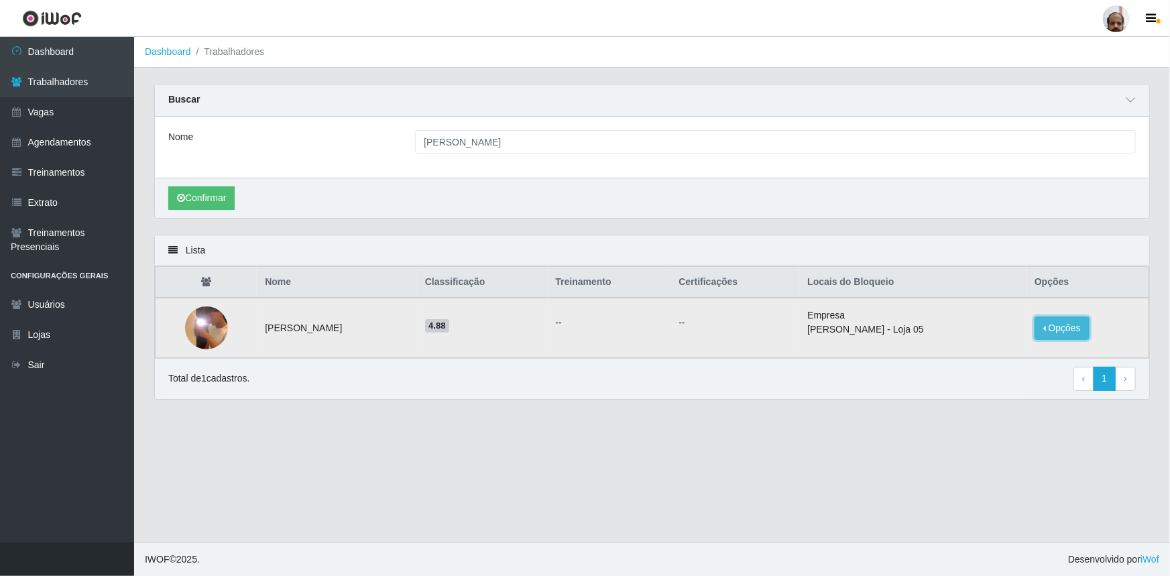
click at [1076, 329] on button "Opções" at bounding box center [1062, 328] width 55 height 23
drag, startPoint x: 823, startPoint y: 447, endPoint x: 849, endPoint y: 416, distance: 39.9
click at [823, 446] on main "Dashboard Trabalhadores Carregando... Buscar Nome HARLLEY [PERSON_NAME] DE FARI…" at bounding box center [652, 290] width 1036 height 506
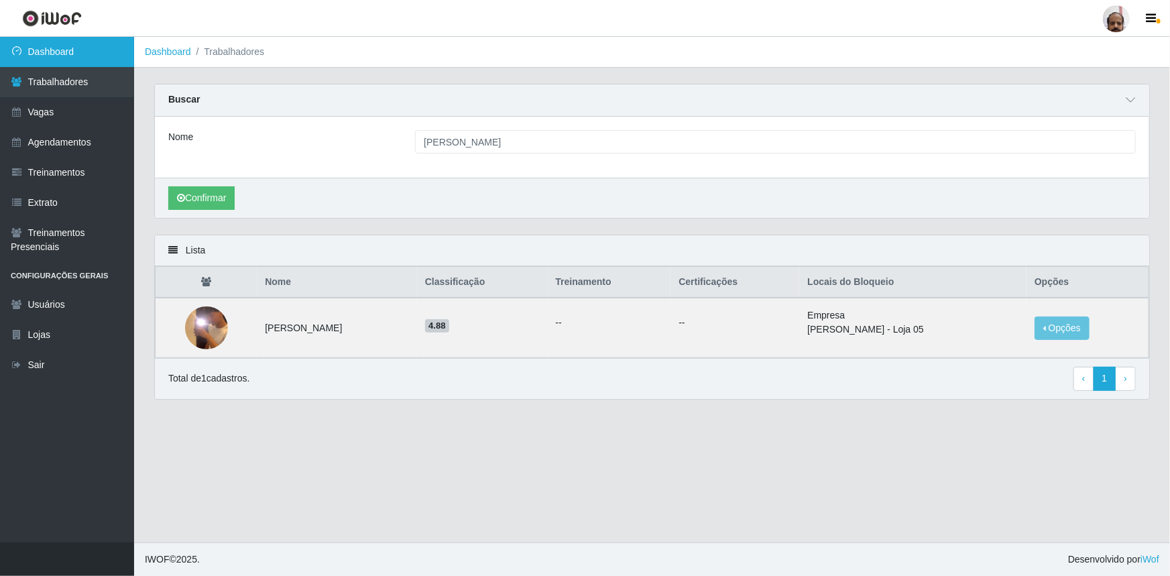
click at [58, 52] on link "Dashboard" at bounding box center [67, 52] width 134 height 30
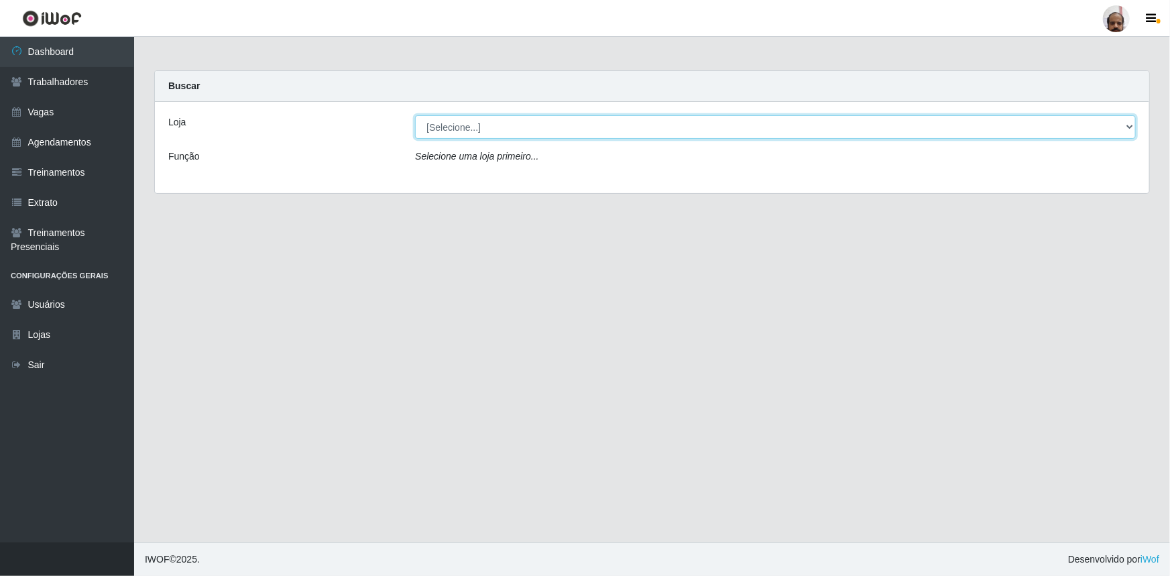
click at [1125, 127] on select "[Selecione...] Mar Vermelho - Loja 05" at bounding box center [775, 126] width 721 height 23
select select "252"
click at [415, 115] on select "[Selecione...] Mar Vermelho - Loja 05" at bounding box center [775, 126] width 721 height 23
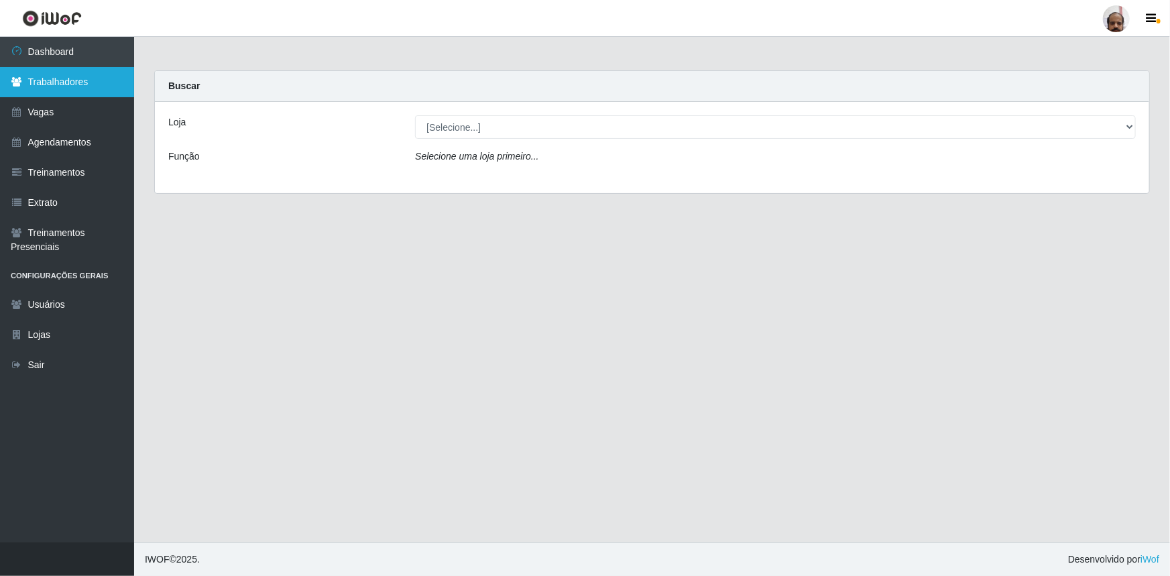
click at [83, 87] on link "Trabalhadores" at bounding box center [67, 82] width 134 height 30
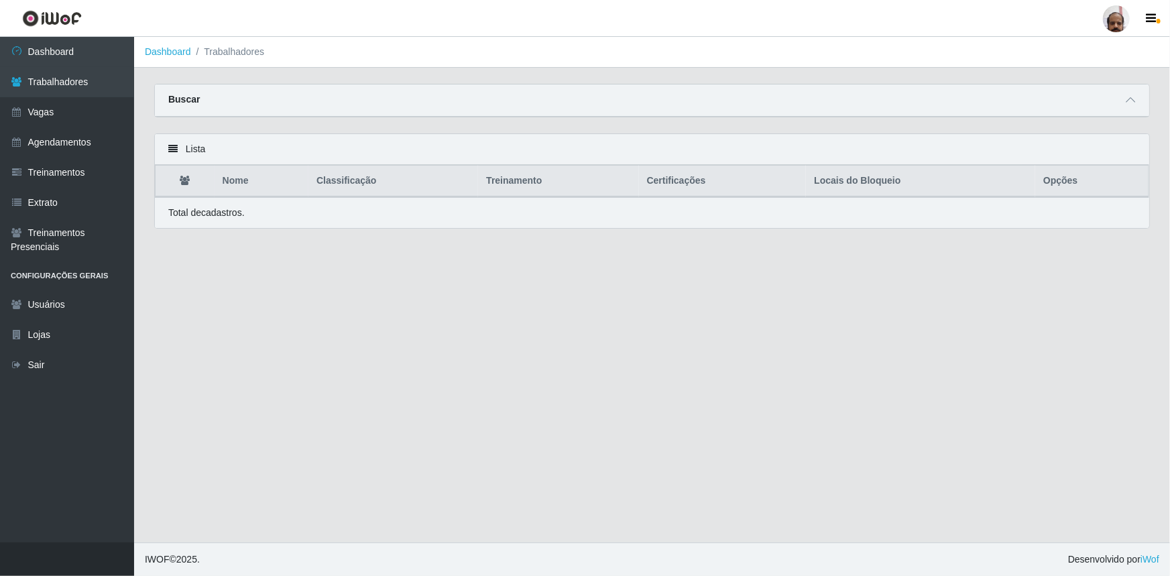
click at [768, 95] on div "Buscar" at bounding box center [652, 100] width 995 height 32
click at [1129, 99] on icon at bounding box center [1130, 99] width 9 height 9
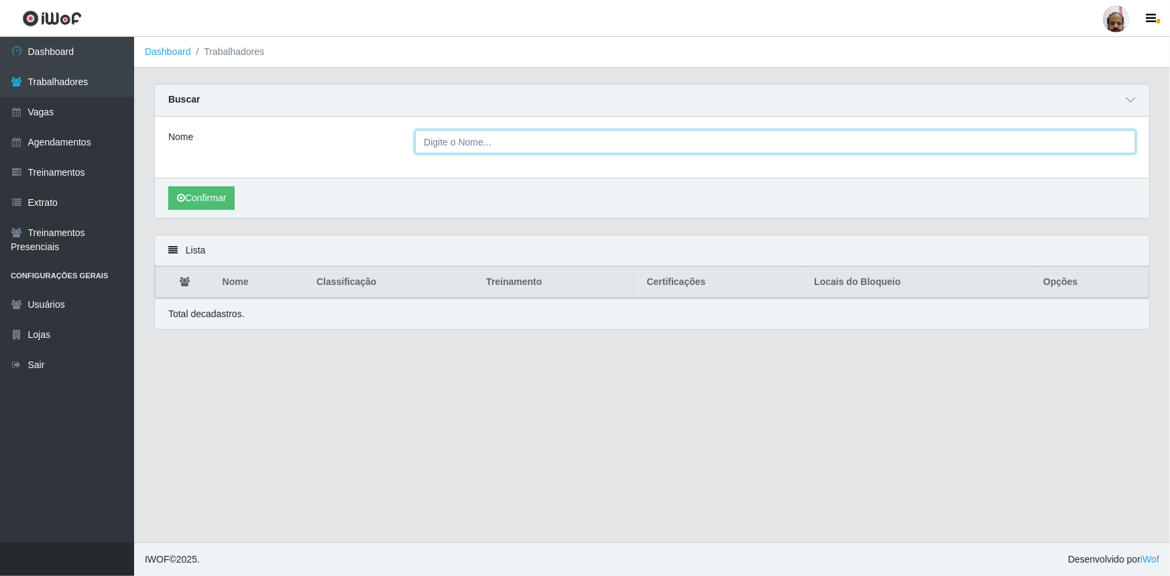
click at [456, 152] on input "Nome" at bounding box center [775, 141] width 721 height 23
type input "ROQUE"
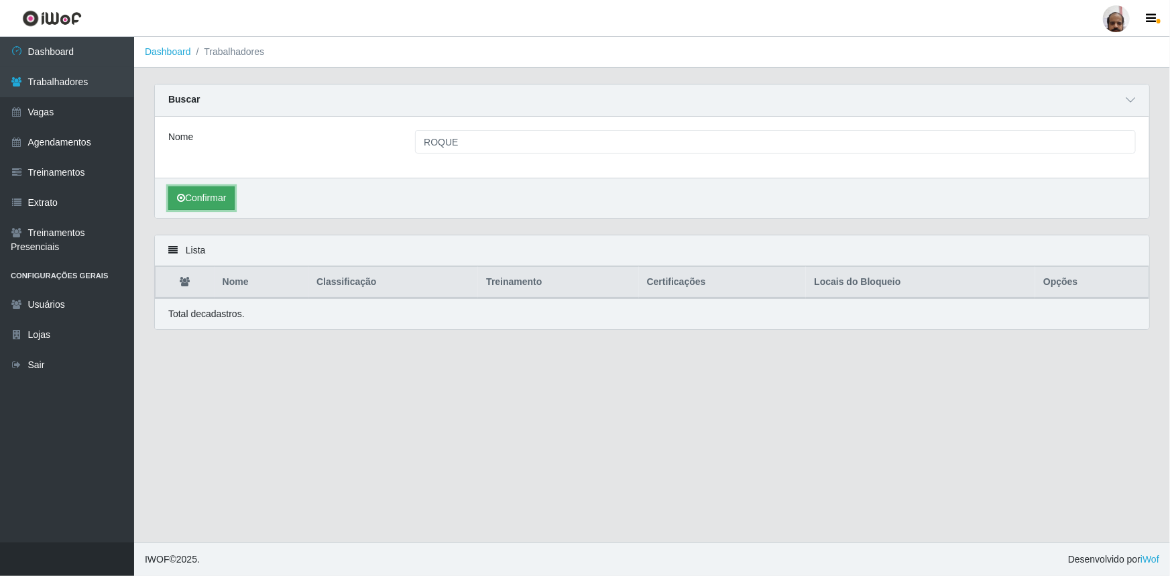
click at [216, 203] on button "Confirmar" at bounding box center [201, 197] width 66 height 23
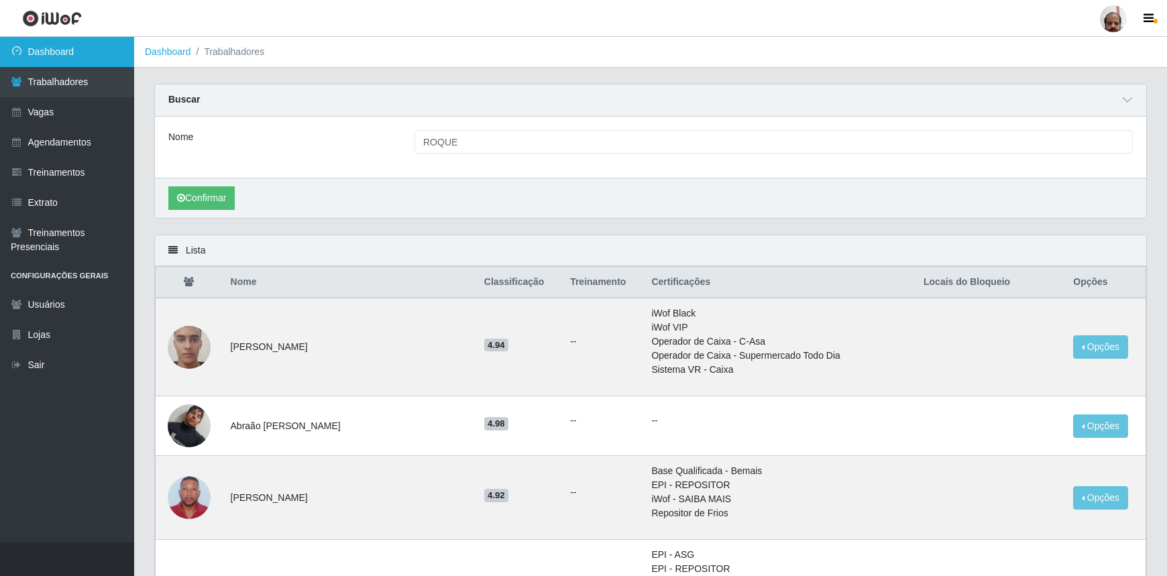
click at [58, 57] on link "Dashboard" at bounding box center [67, 52] width 134 height 30
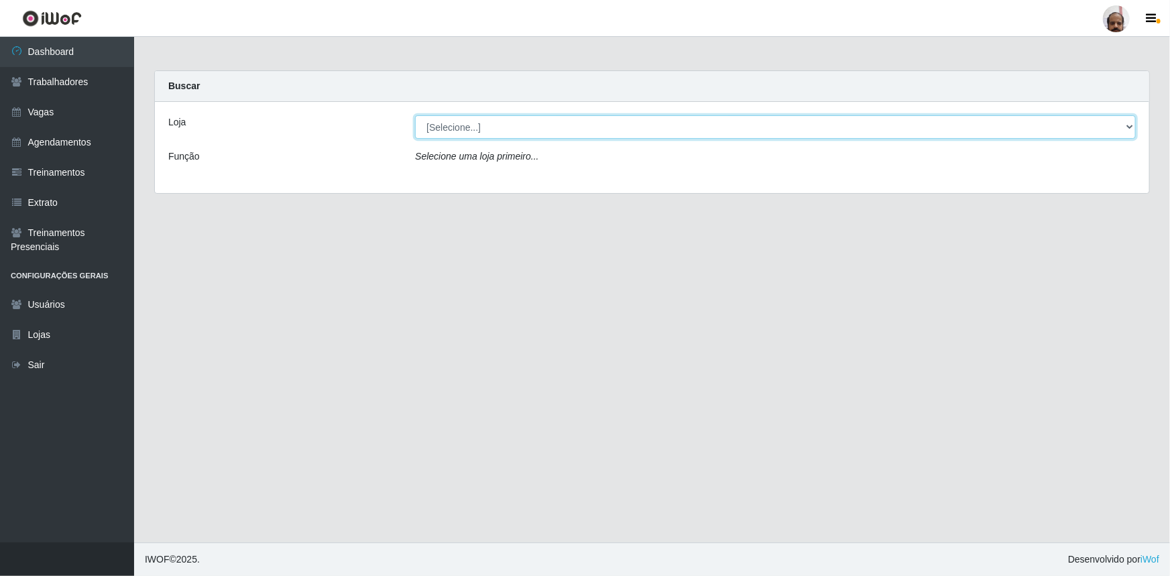
click at [1099, 133] on select "[Selecione...] Mar Vermelho - Loja 05" at bounding box center [775, 126] width 721 height 23
select select "252"
click at [415, 115] on select "[Selecione...] Mar Vermelho - Loja 05" at bounding box center [775, 126] width 721 height 23
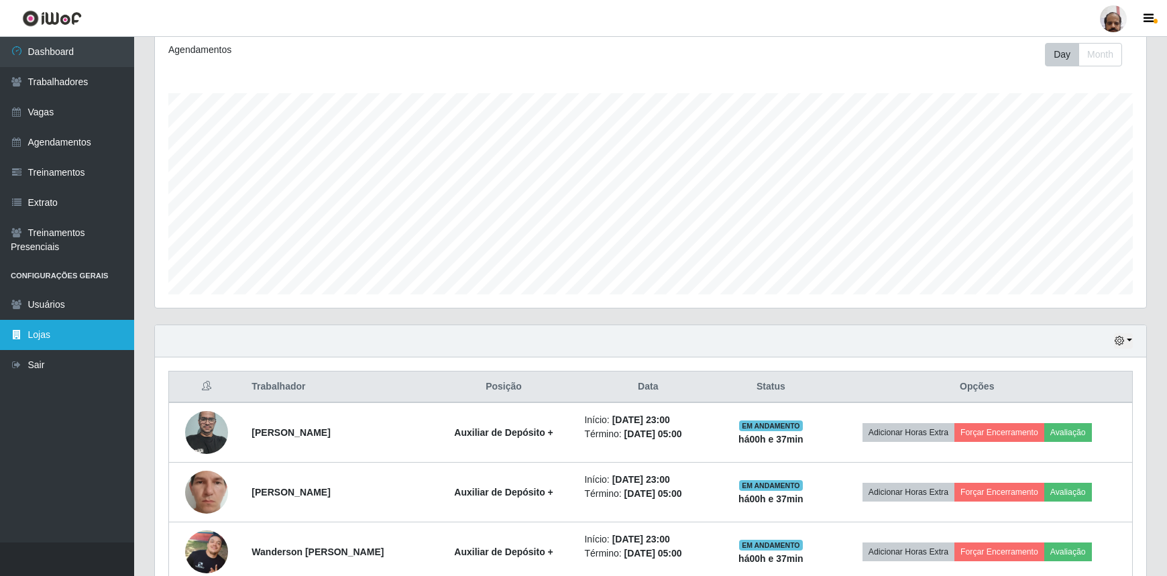
scroll to position [60, 0]
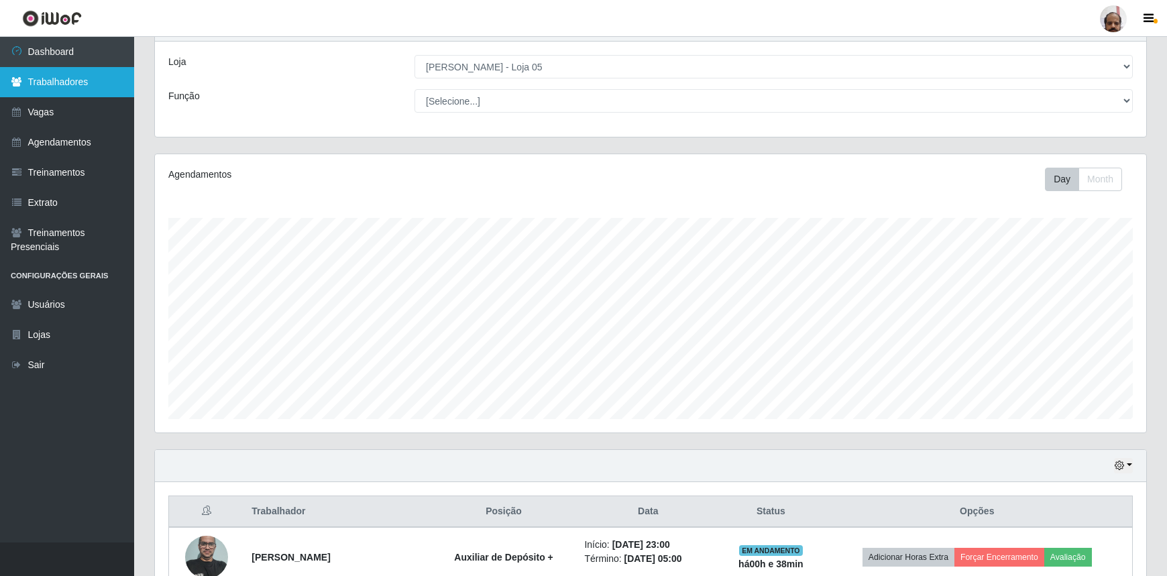
click at [42, 80] on link "Trabalhadores" at bounding box center [67, 82] width 134 height 30
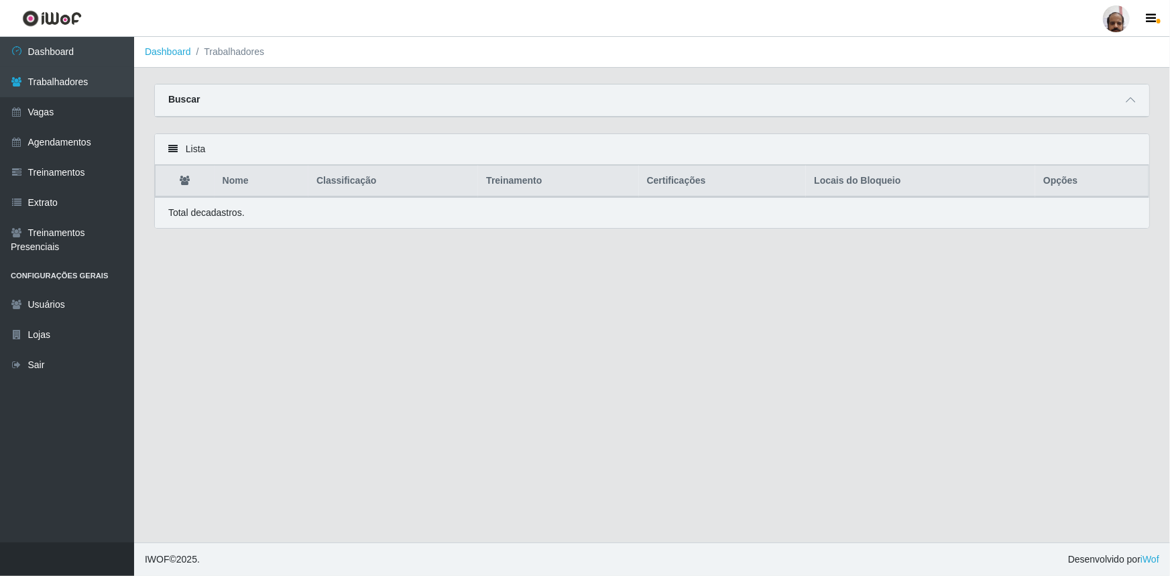
click at [1029, 99] on div "Buscar" at bounding box center [652, 100] width 995 height 32
click at [326, 105] on div "Buscar" at bounding box center [652, 100] width 995 height 32
click at [1132, 99] on icon at bounding box center [1130, 99] width 9 height 9
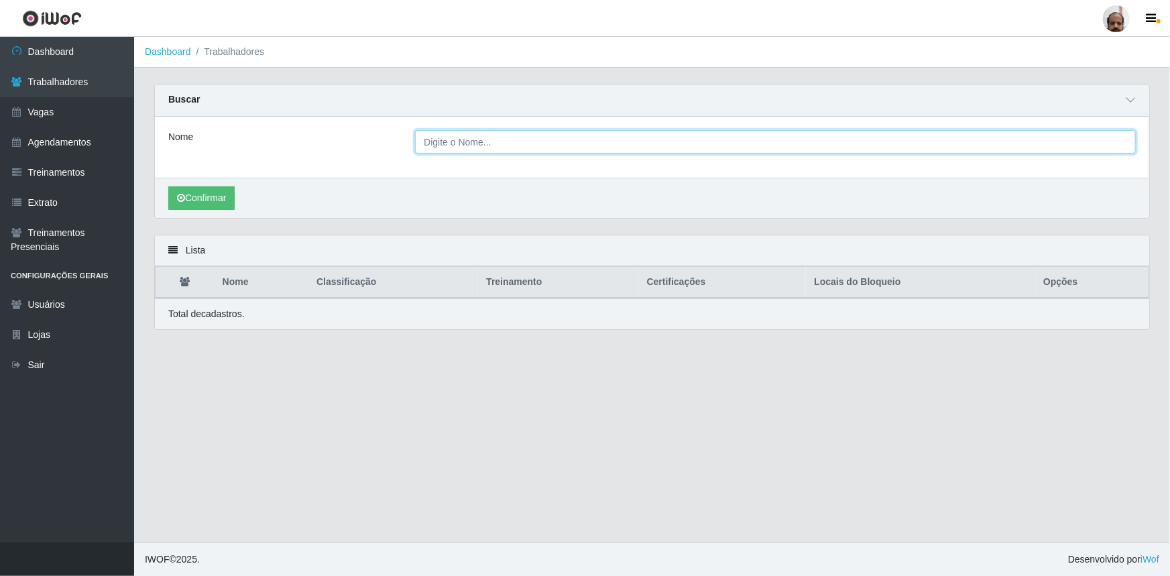
click at [477, 140] on input "Nome" at bounding box center [775, 141] width 721 height 23
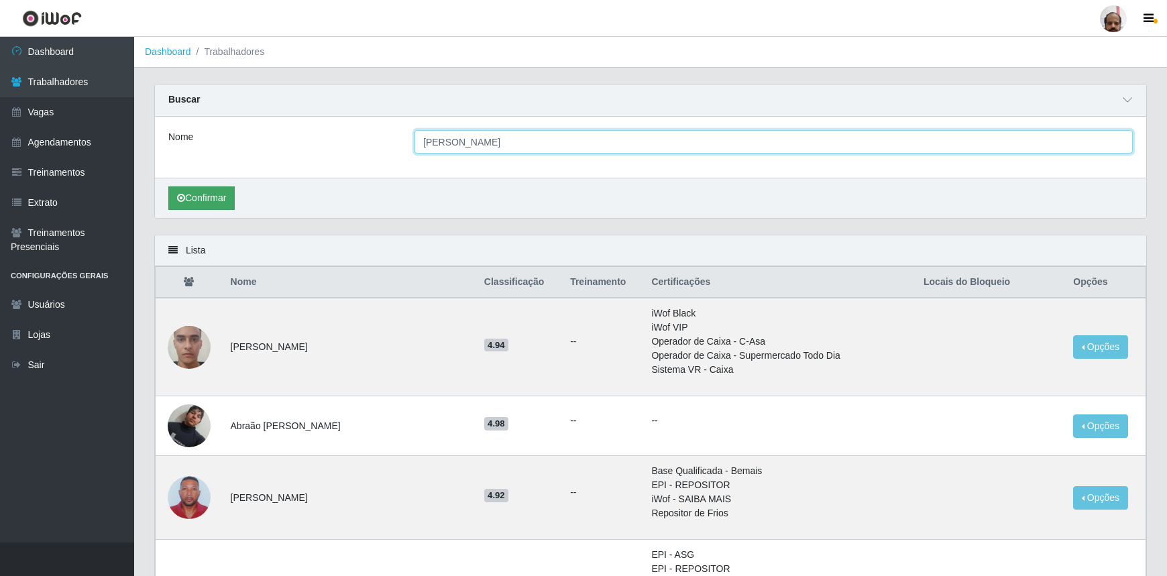
type input "ROQUE EDUARDO DE MACEDO FERREIRA"
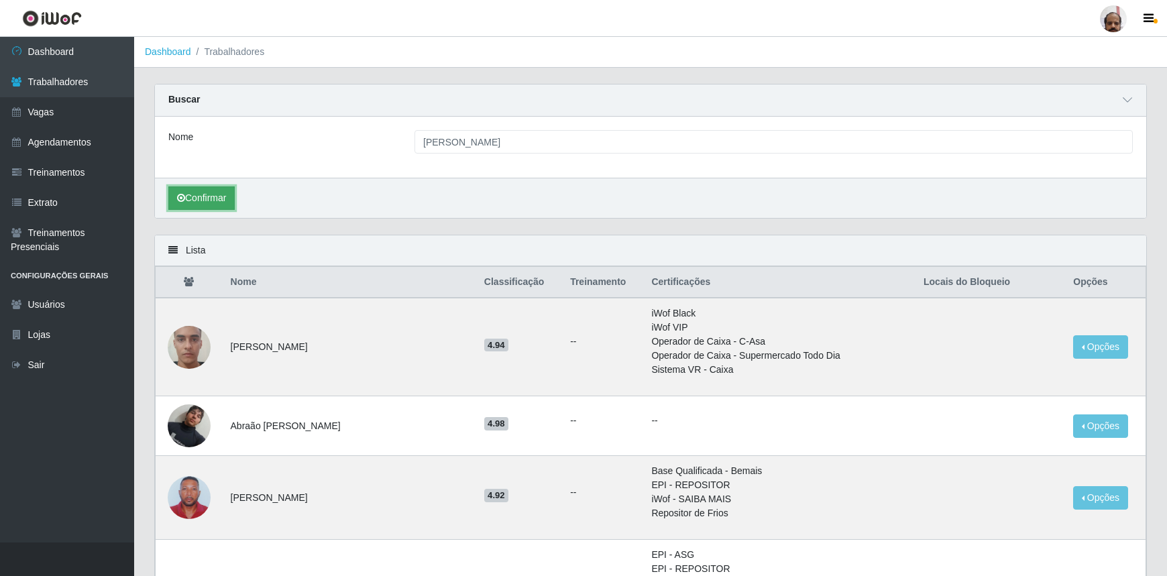
click at [231, 200] on button "Confirmar" at bounding box center [201, 197] width 66 height 23
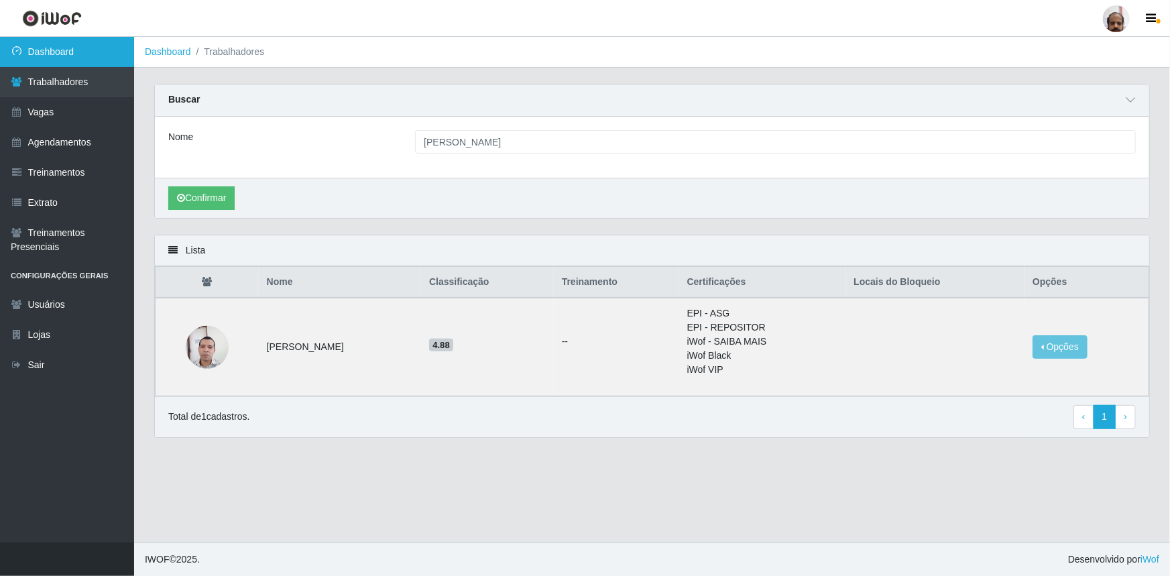
click at [58, 61] on link "Dashboard" at bounding box center [67, 52] width 134 height 30
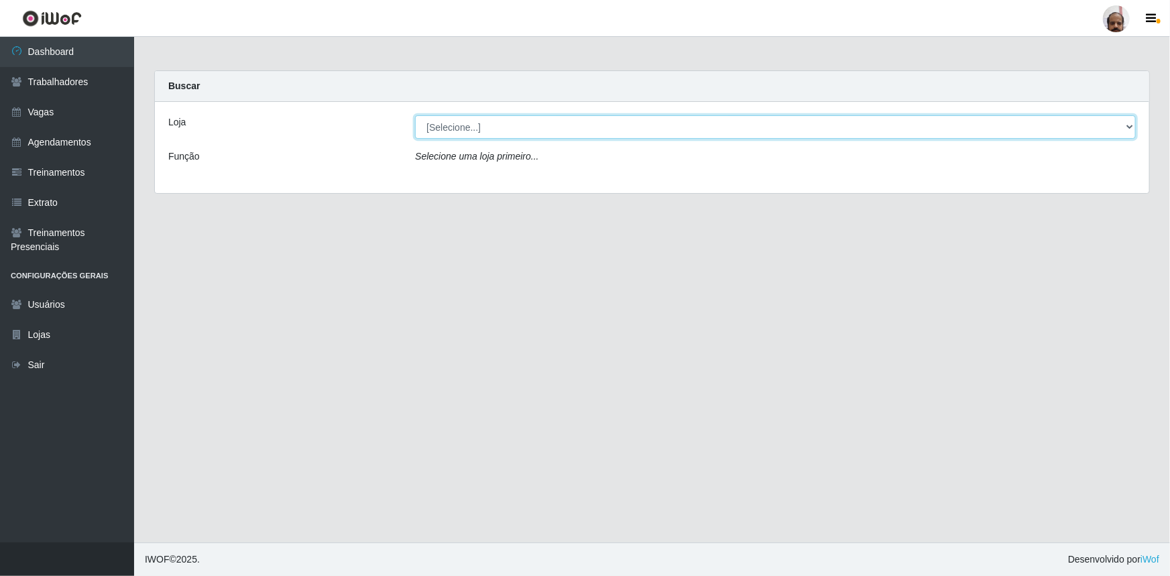
click at [1134, 127] on select "[Selecione...] Mar Vermelho - Loja 05" at bounding box center [775, 126] width 721 height 23
select select "252"
click at [415, 115] on select "[Selecione...] Mar Vermelho - Loja 05" at bounding box center [775, 126] width 721 height 23
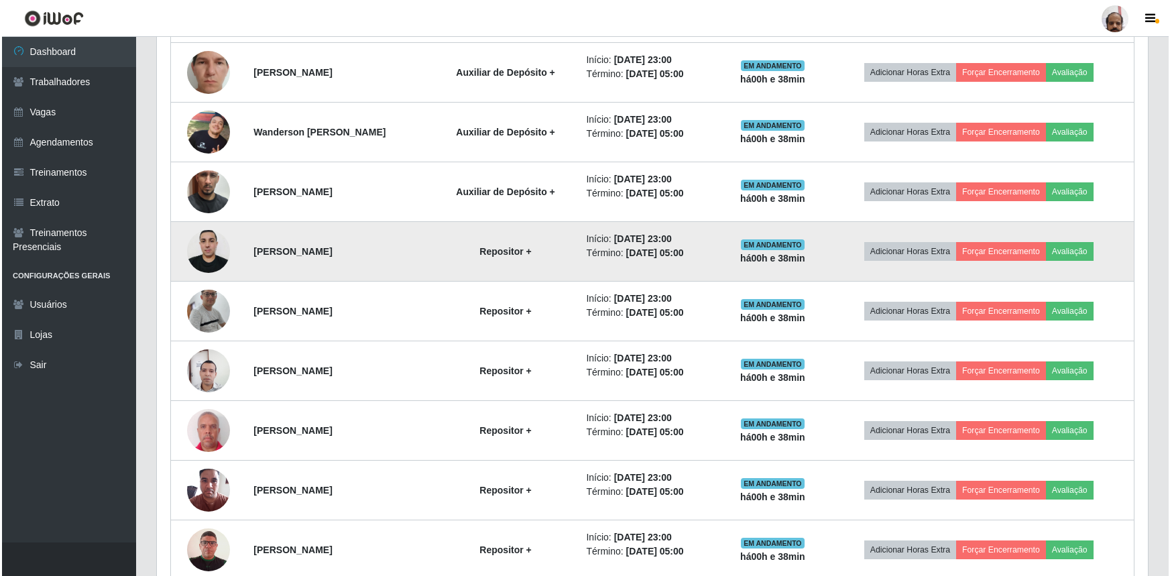
scroll to position [610, 0]
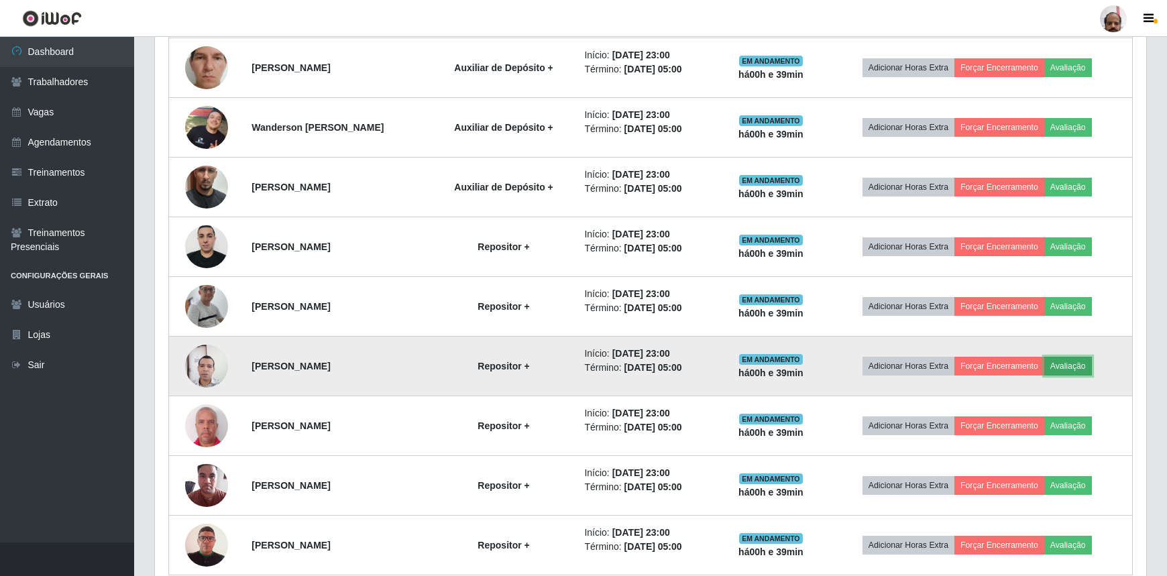
click at [1068, 365] on button "Avaliação" at bounding box center [1068, 366] width 48 height 19
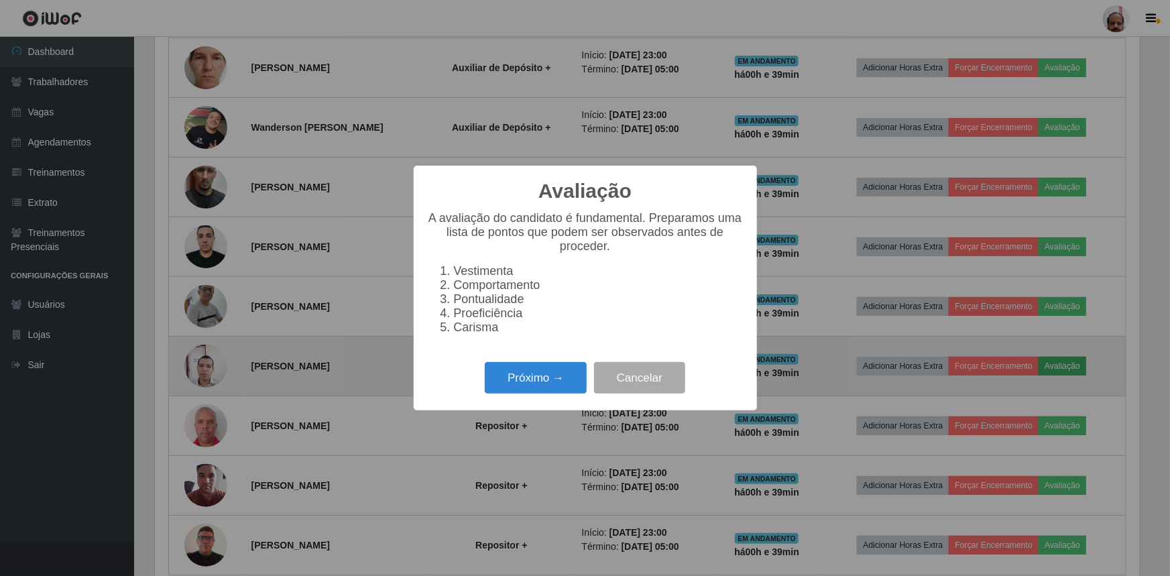
scroll to position [278, 985]
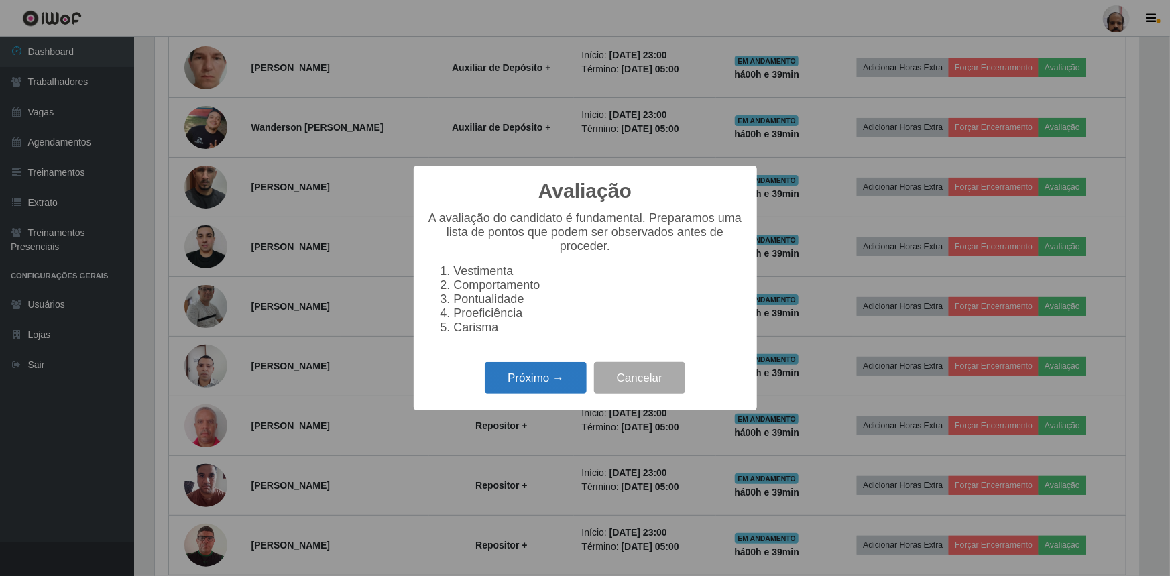
click at [534, 387] on button "Próximo →" at bounding box center [536, 378] width 102 height 32
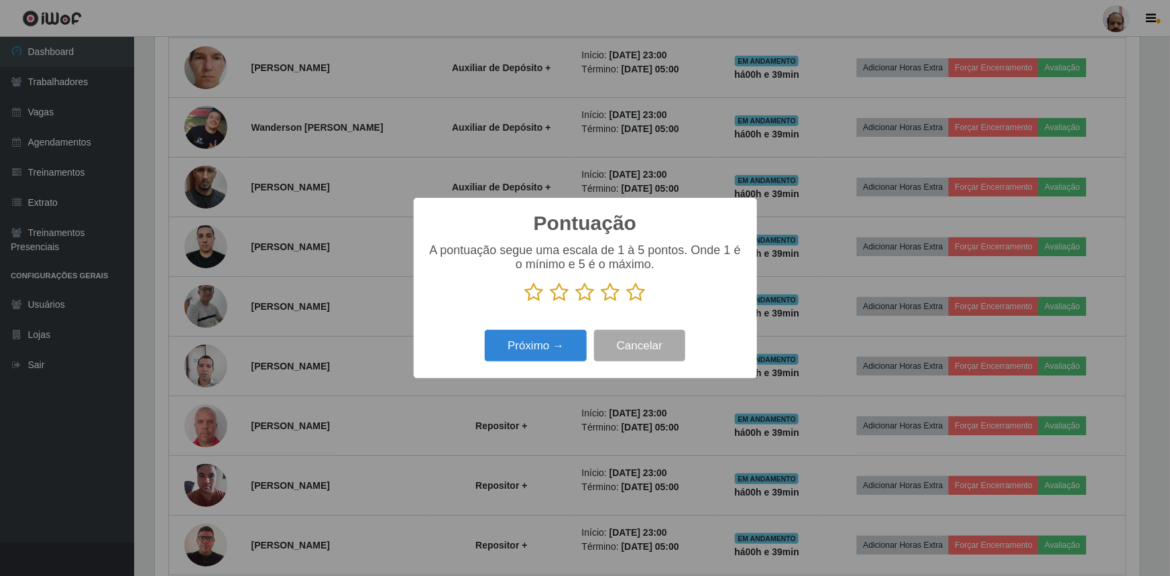
click at [529, 295] on icon at bounding box center [534, 292] width 19 height 20
click at [525, 302] on input "radio" at bounding box center [525, 302] width 0 height 0
click at [530, 351] on button "Próximo →" at bounding box center [536, 346] width 102 height 32
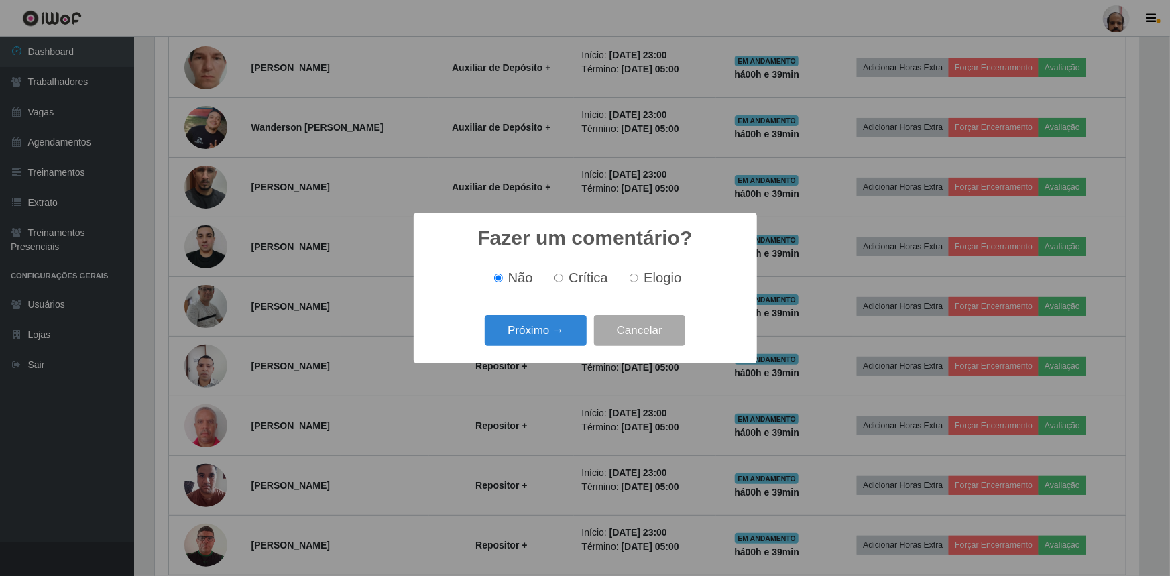
click at [575, 278] on span "Crítica" at bounding box center [589, 277] width 40 height 15
click at [563, 278] on input "Crítica" at bounding box center [559, 278] width 9 height 9
radio input "true"
click at [549, 335] on button "Próximo →" at bounding box center [536, 331] width 102 height 32
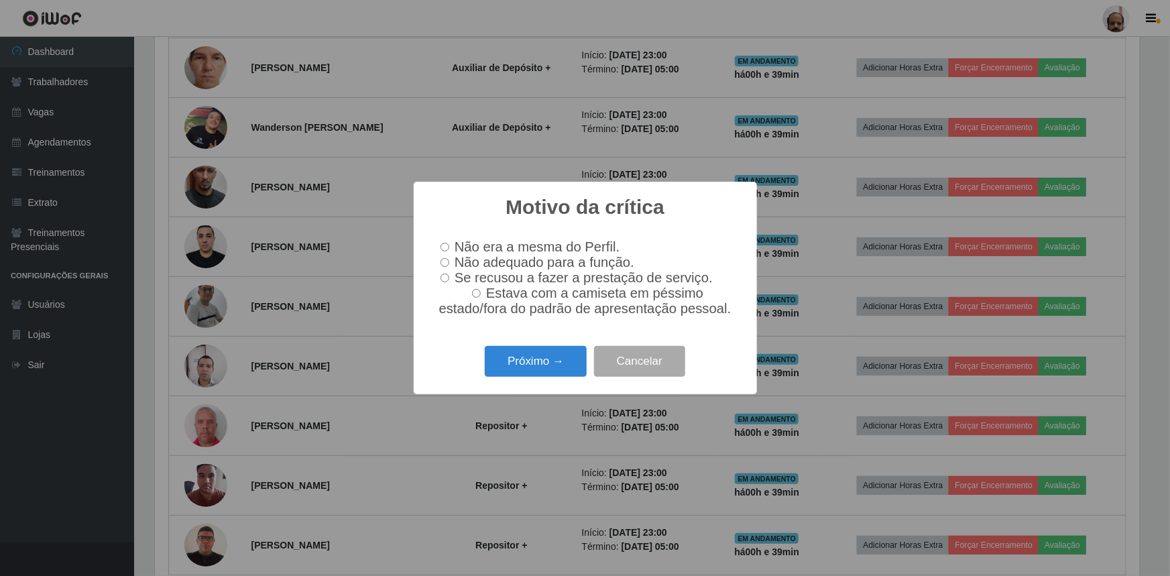
click at [450, 241] on label "Não era a mesma do Perfil." at bounding box center [527, 246] width 185 height 15
click at [449, 243] on input "Não era a mesma do Perfil." at bounding box center [445, 247] width 9 height 9
radio input "true"
click at [443, 263] on input "Não adequado para a função." at bounding box center [445, 262] width 9 height 9
radio input "true"
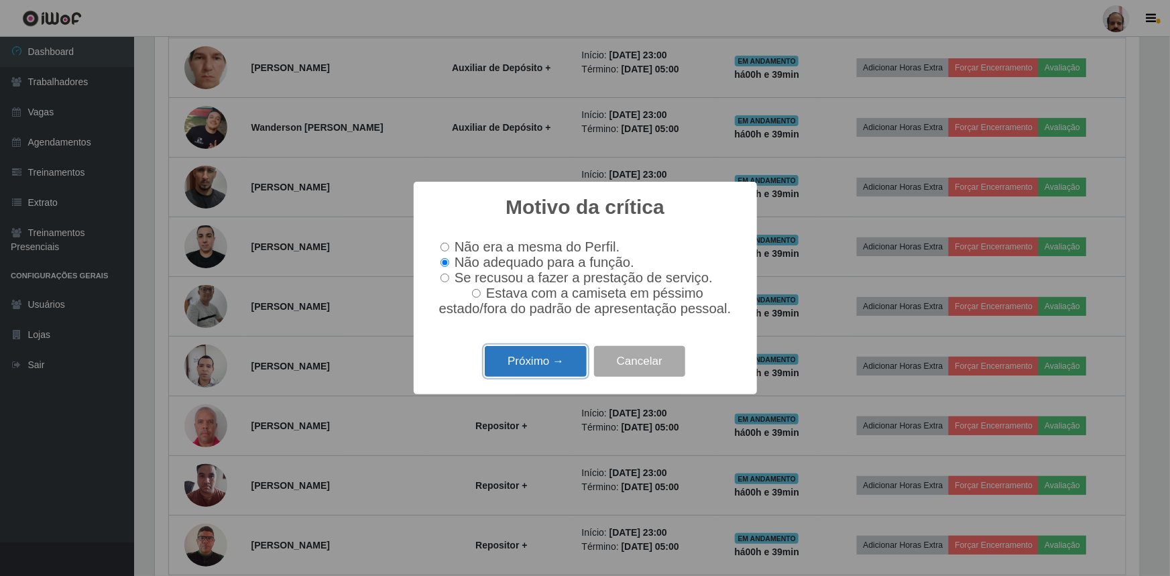
click at [550, 371] on button "Próximo →" at bounding box center [536, 362] width 102 height 32
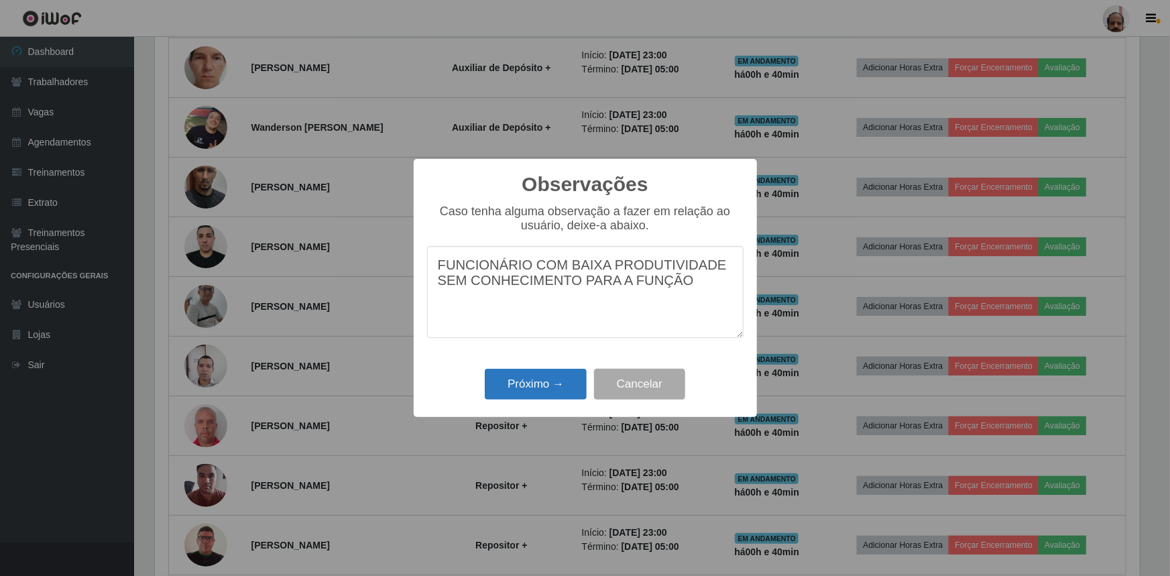
type textarea "FUNCIONÁRIO COM BAIXA PRODUTIVIDADE SEM CONHECIMENTO PARA A FUNÇÃO"
click at [539, 386] on button "Próximo →" at bounding box center [536, 385] width 102 height 32
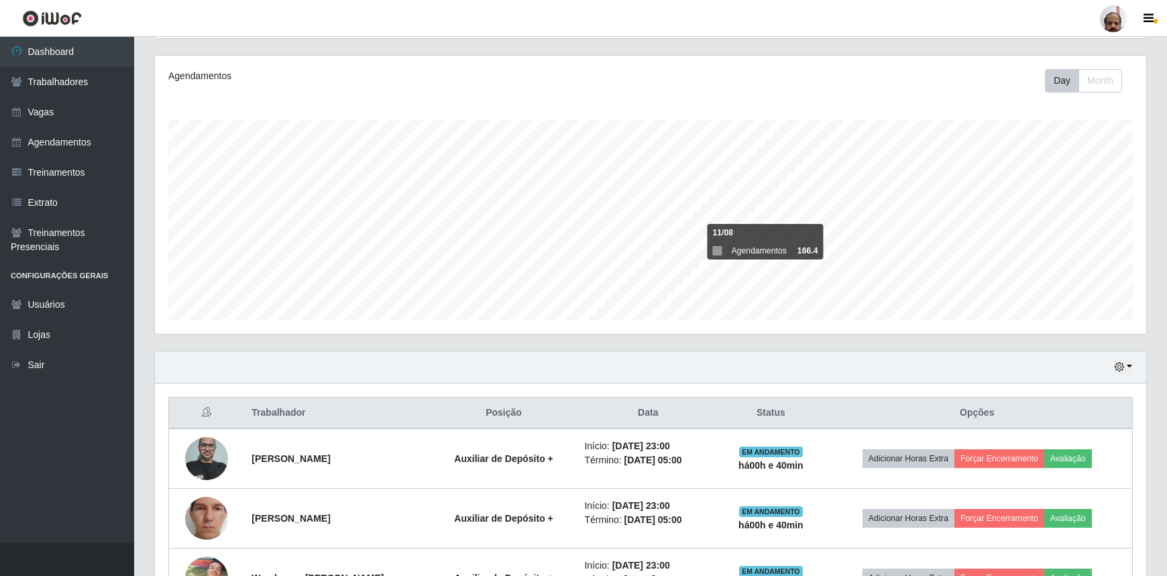
scroll to position [304, 0]
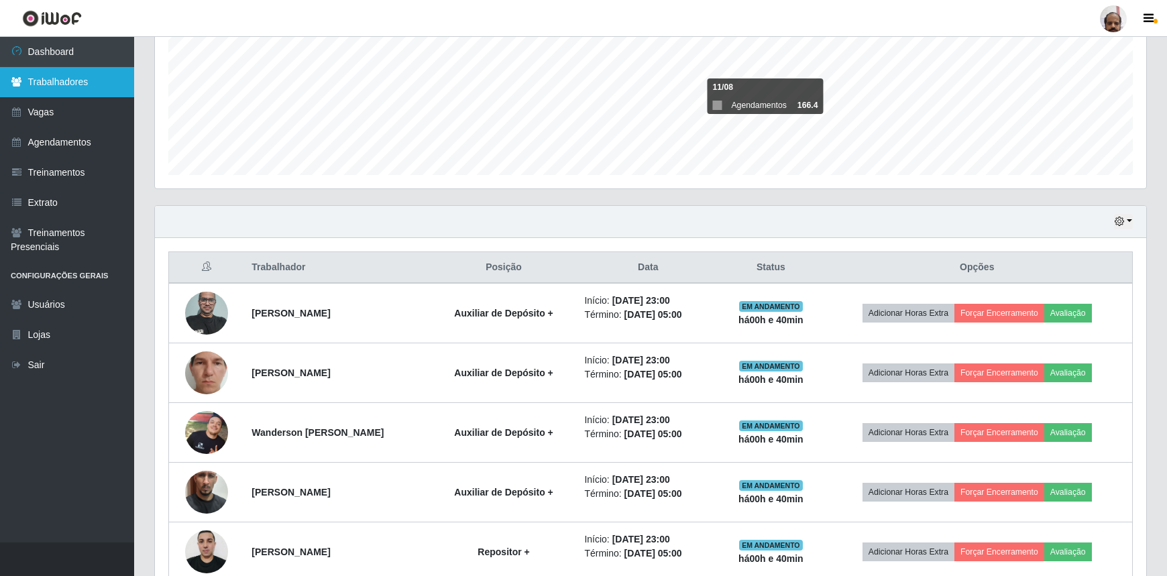
click at [80, 78] on link "Trabalhadores" at bounding box center [67, 82] width 134 height 30
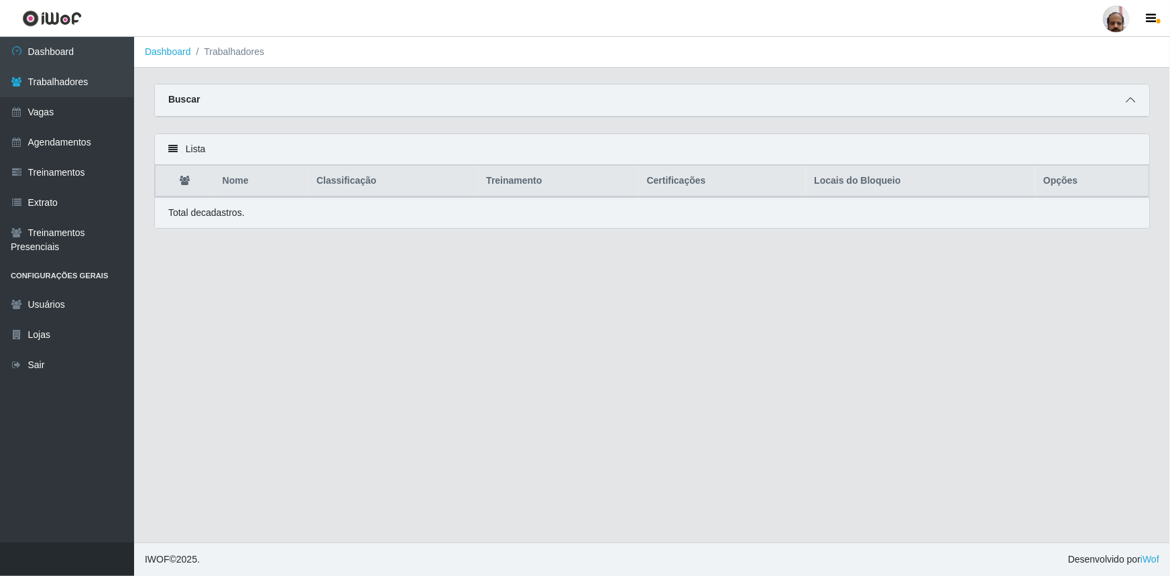
click at [1123, 99] on span at bounding box center [1131, 100] width 16 height 15
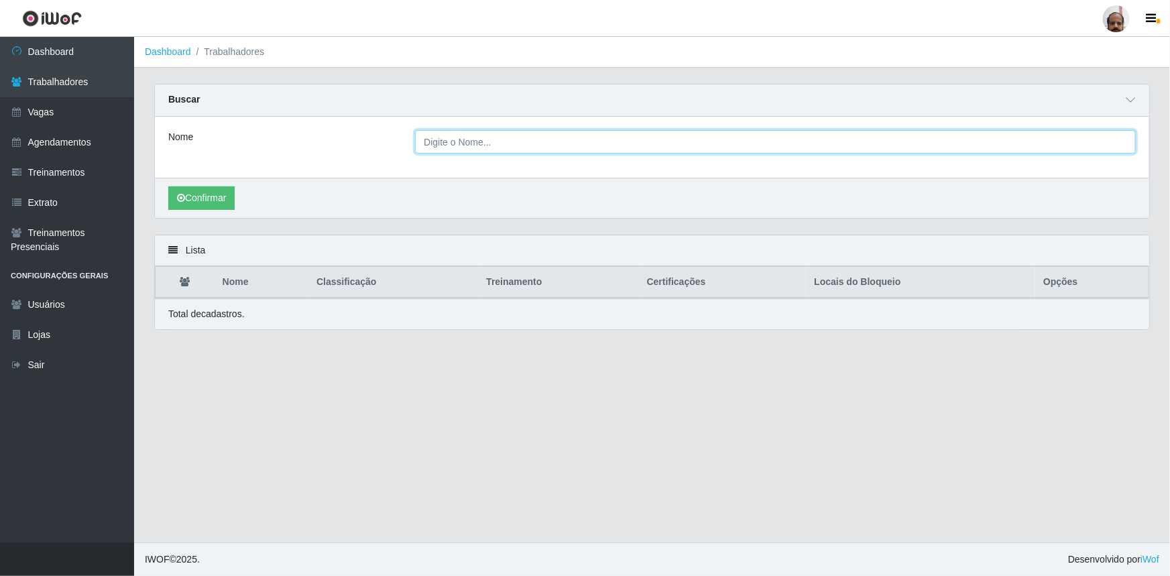
click at [436, 143] on input "Nome" at bounding box center [775, 141] width 721 height 23
click at [468, 137] on input "Nome" at bounding box center [775, 141] width 721 height 23
type input "ROQUE EDUARDO DE MACEDO FERREIRA"
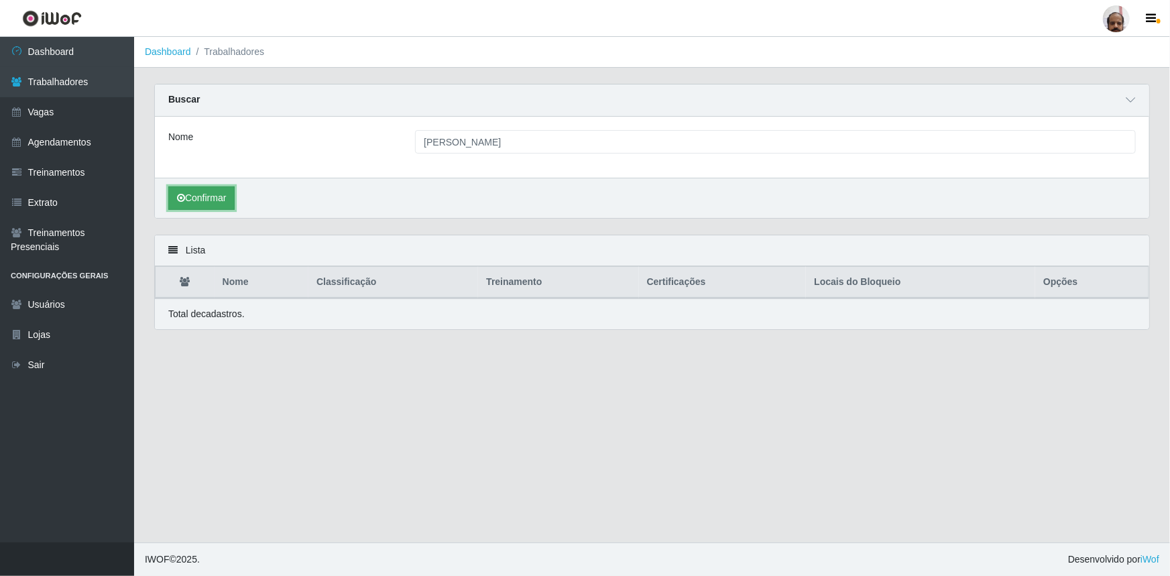
click at [207, 193] on button "Confirmar" at bounding box center [201, 197] width 66 height 23
